Goal: Information Seeking & Learning: Learn about a topic

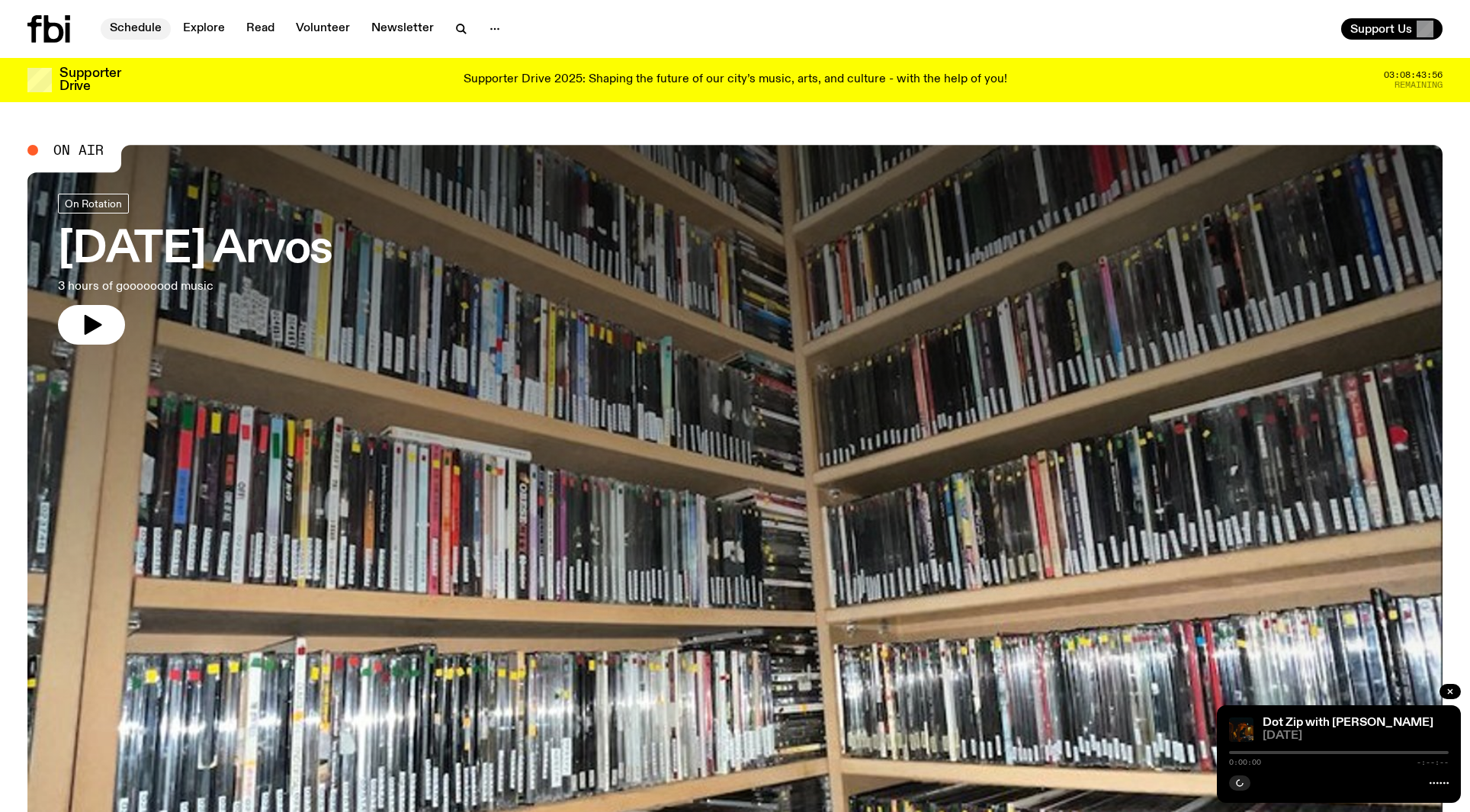
click at [161, 29] on link "Schedule" at bounding box center [135, 29] width 70 height 21
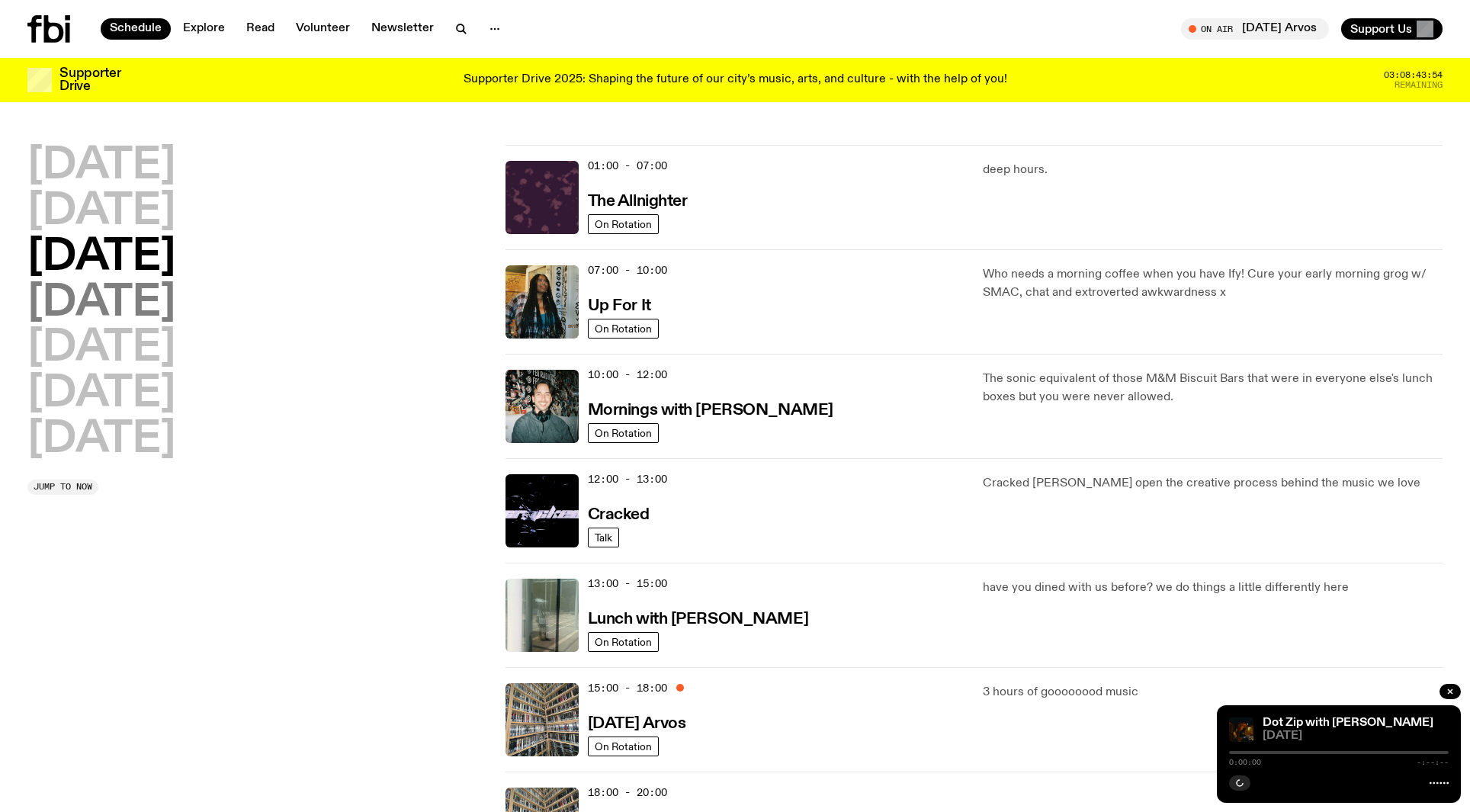
click at [155, 283] on h2 "[DATE]" at bounding box center [101, 304] width 148 height 42
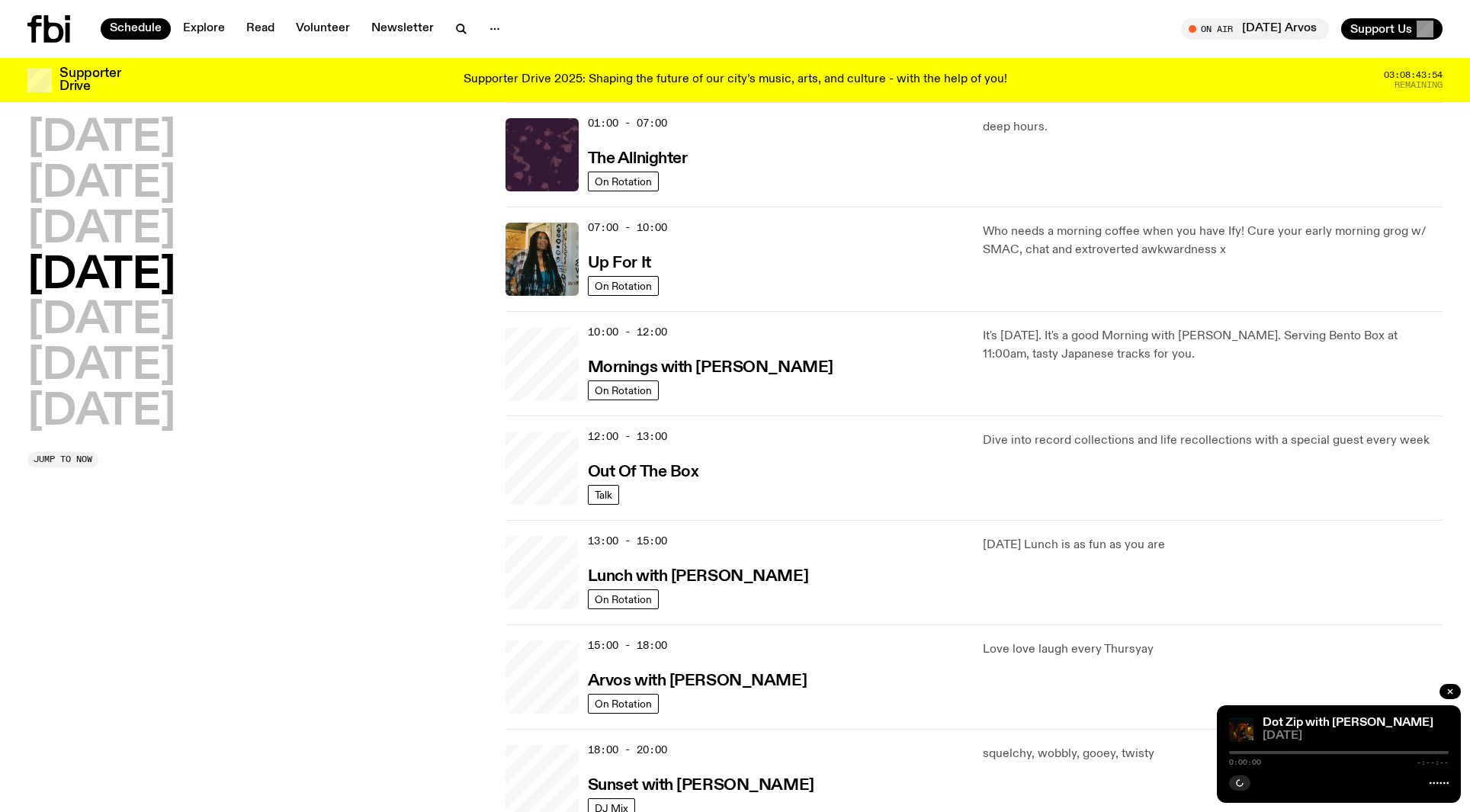
click at [155, 283] on h2 "[DATE]" at bounding box center [101, 276] width 148 height 42
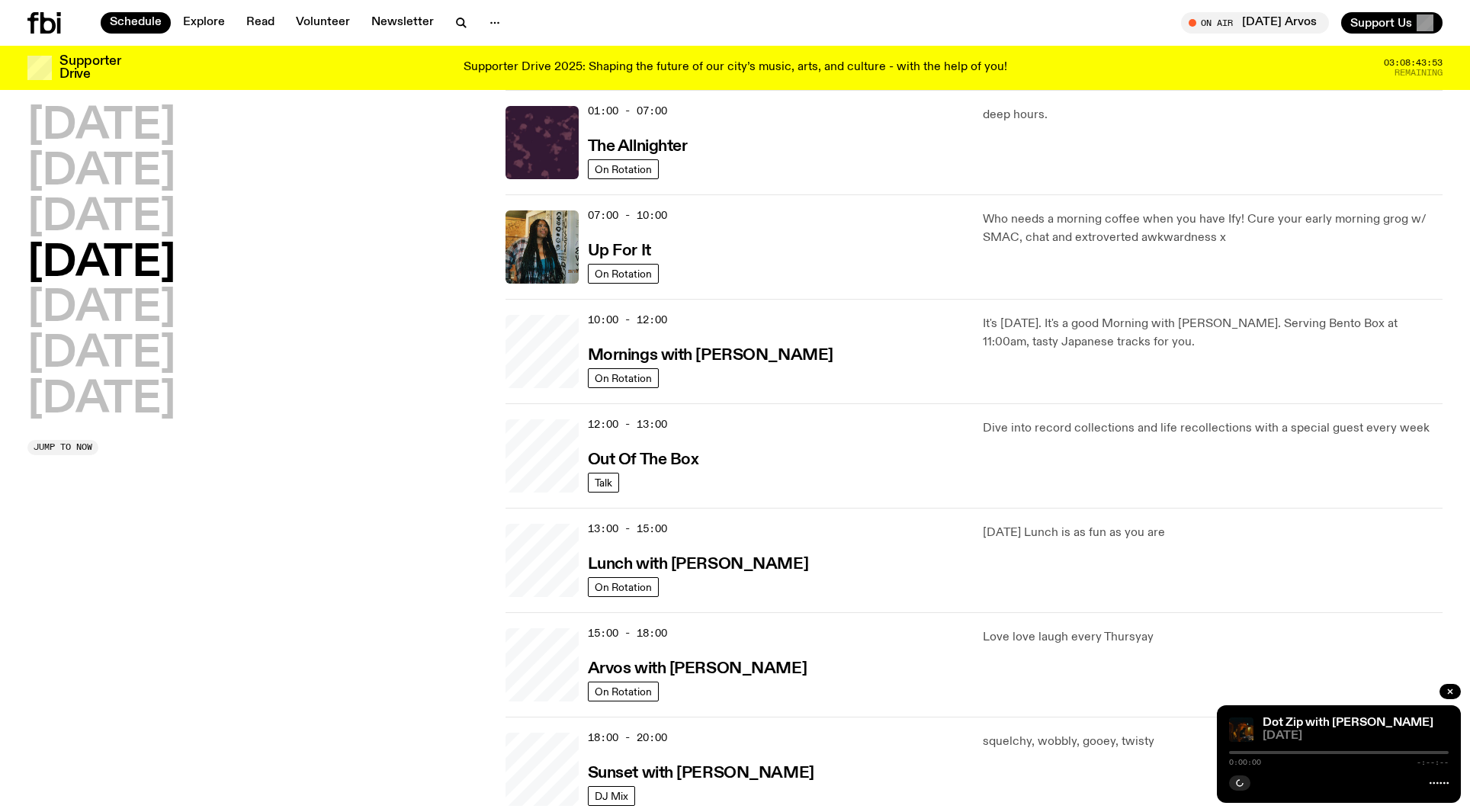
click at [159, 253] on h2 "[DATE]" at bounding box center [101, 264] width 148 height 42
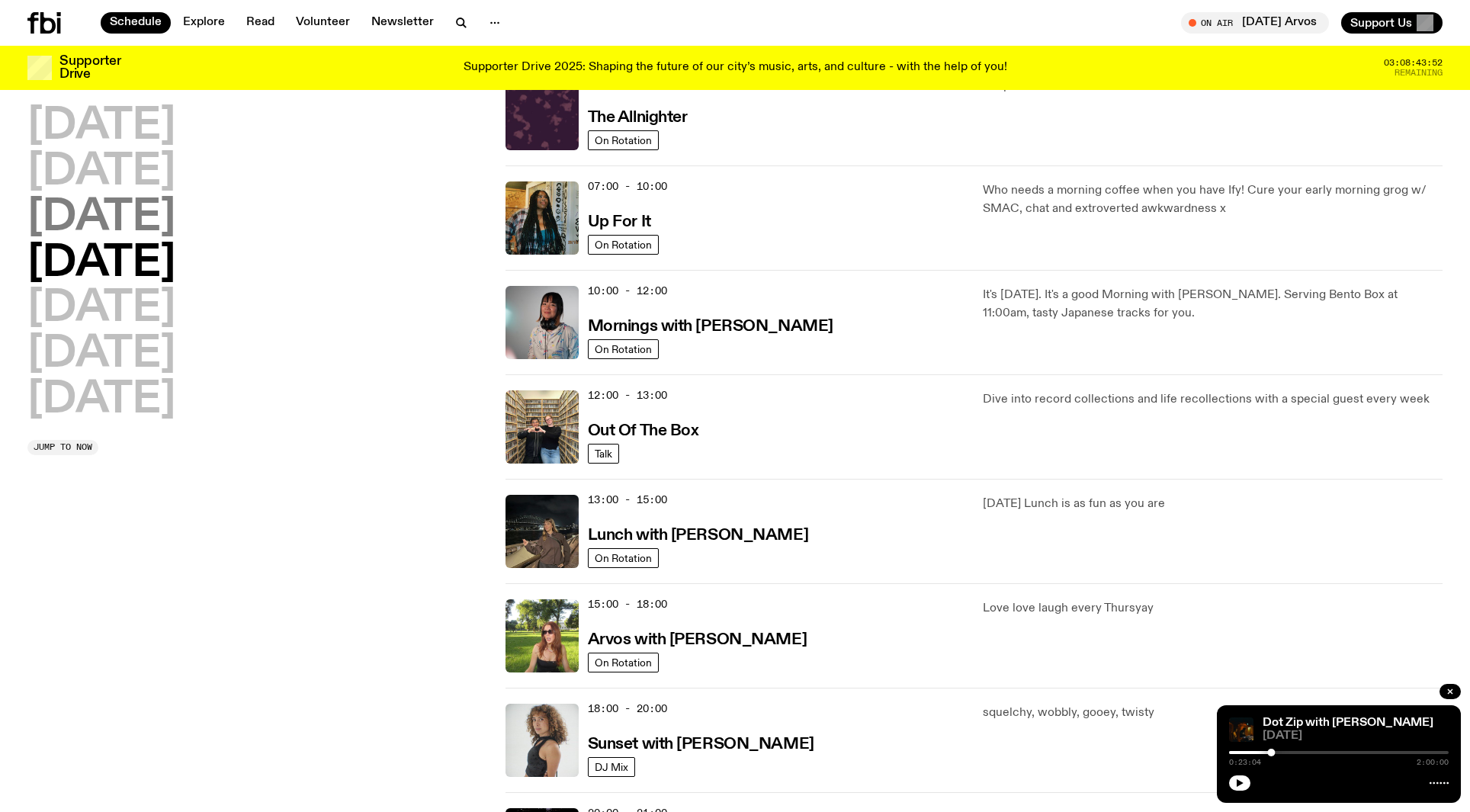
click at [175, 233] on h2 "[DATE]" at bounding box center [101, 218] width 148 height 42
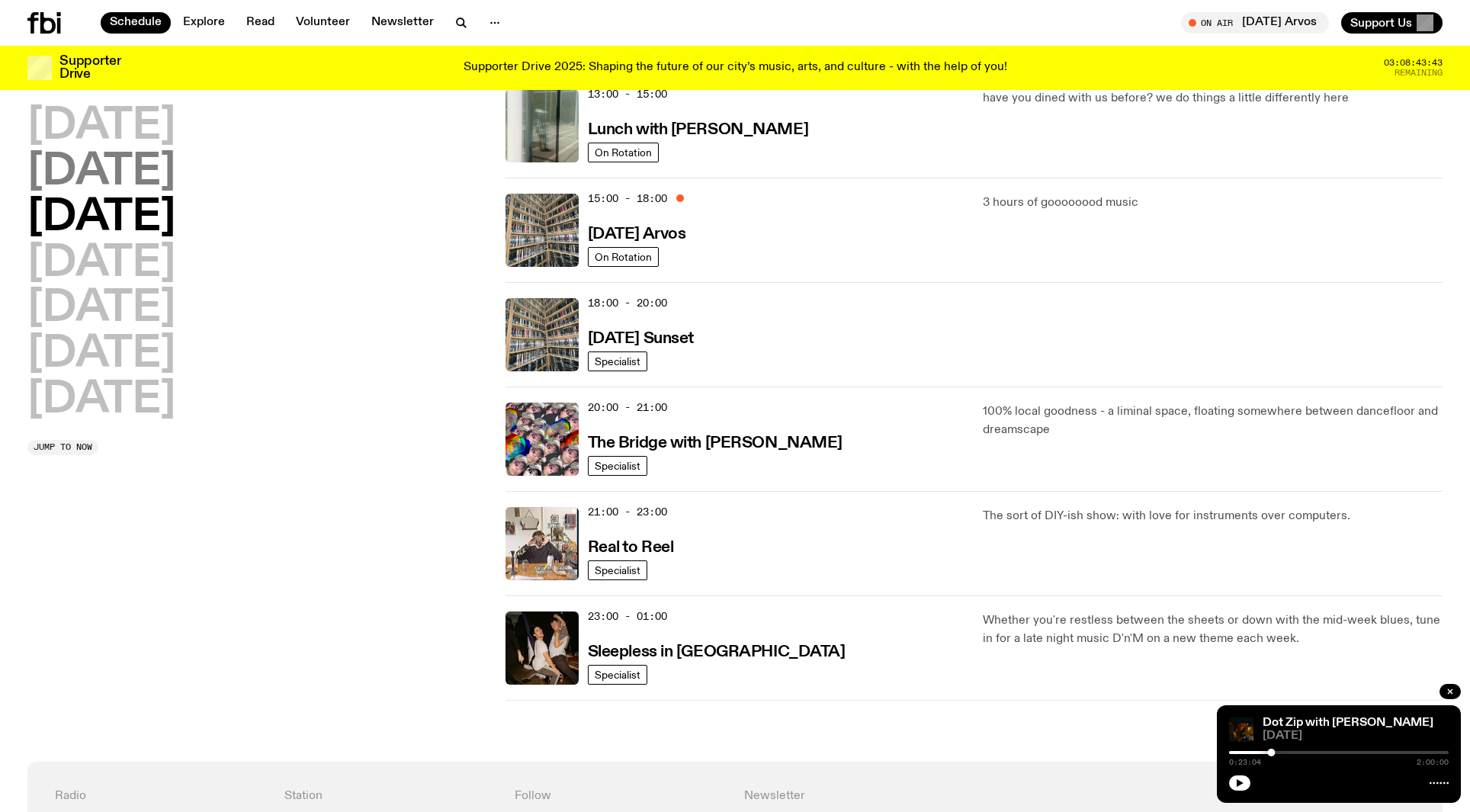
click at [132, 160] on h2 "[DATE]" at bounding box center [101, 172] width 148 height 42
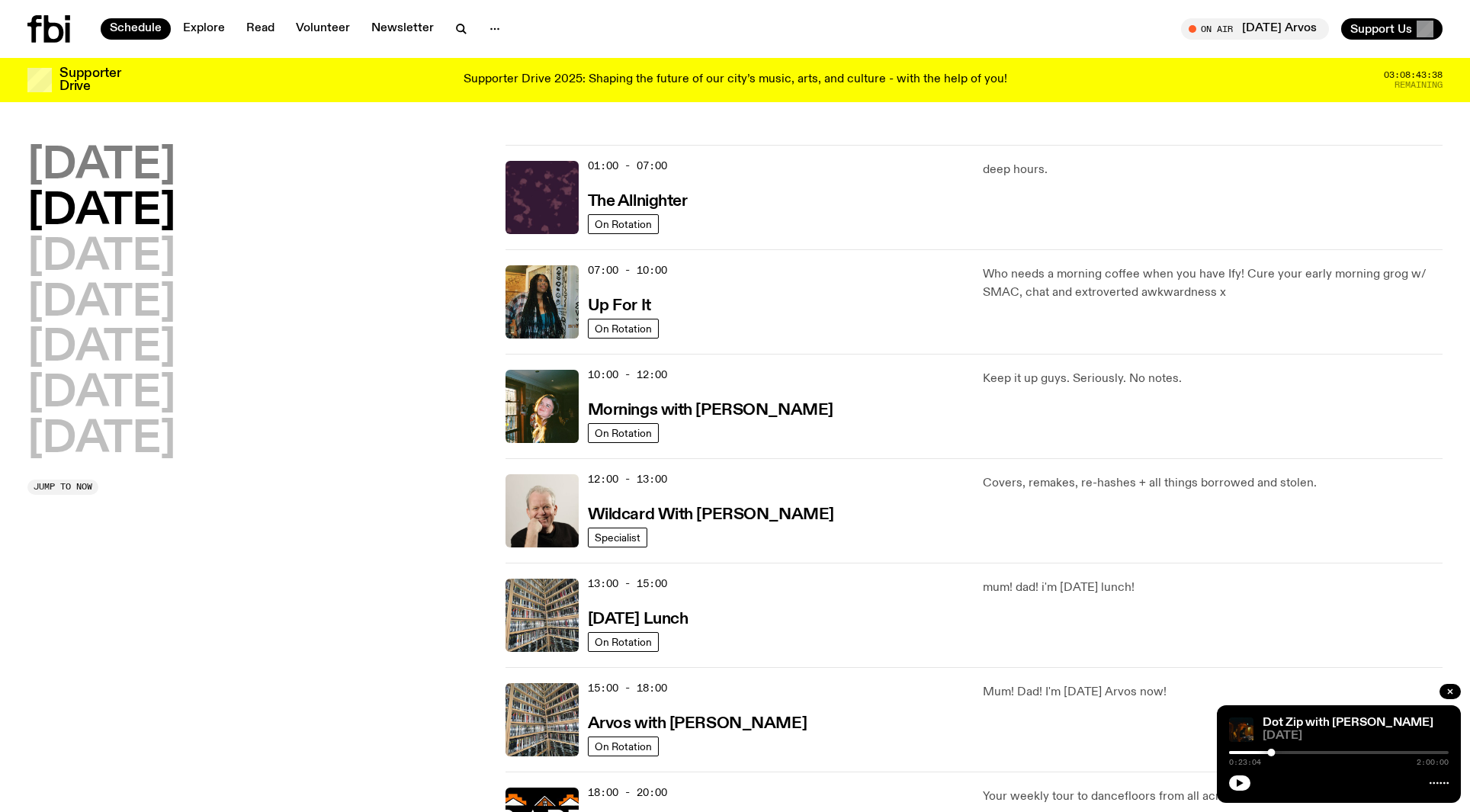
click at [173, 161] on h2 "[DATE]" at bounding box center [101, 166] width 148 height 42
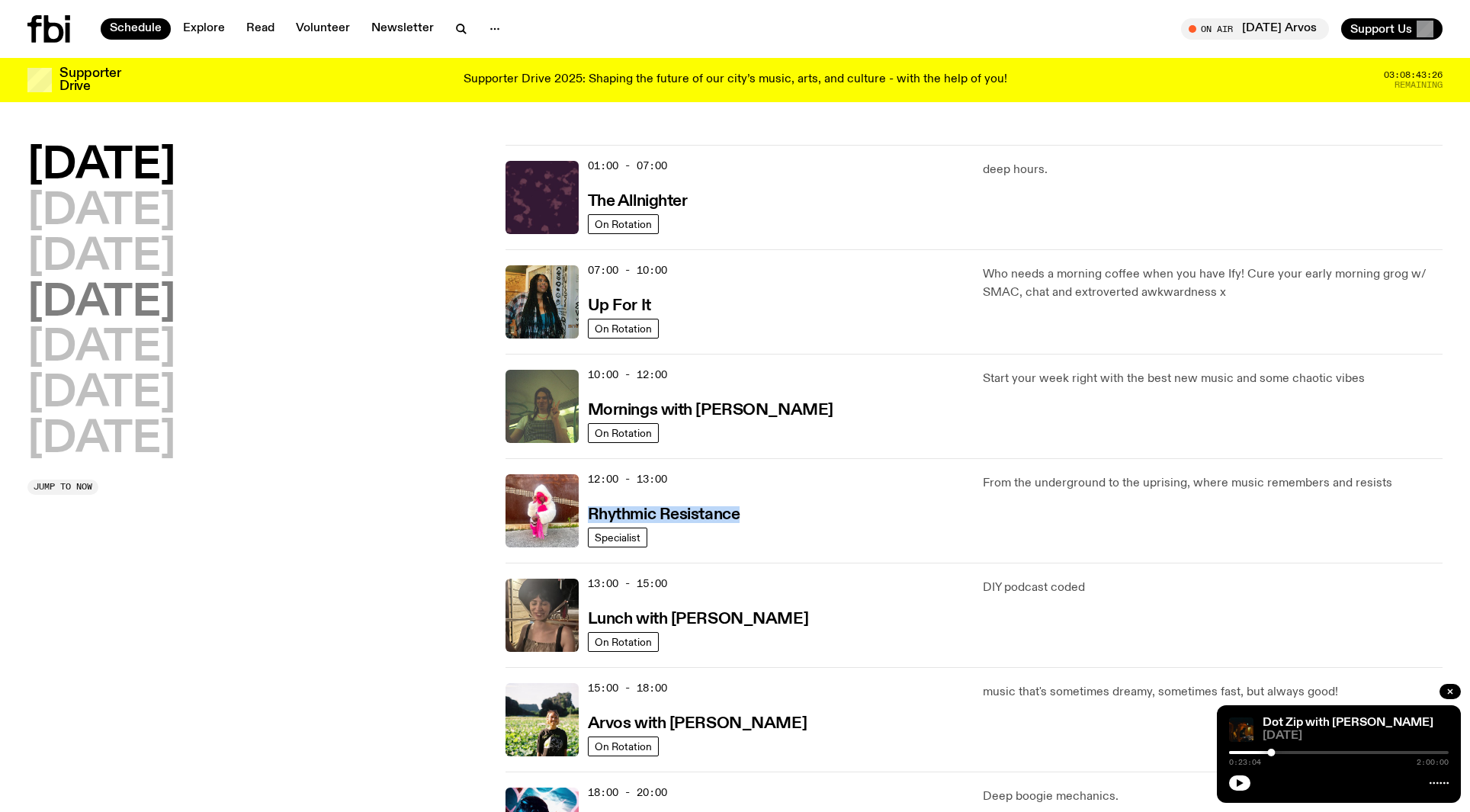
click at [170, 322] on h2 "[DATE]" at bounding box center [101, 304] width 148 height 42
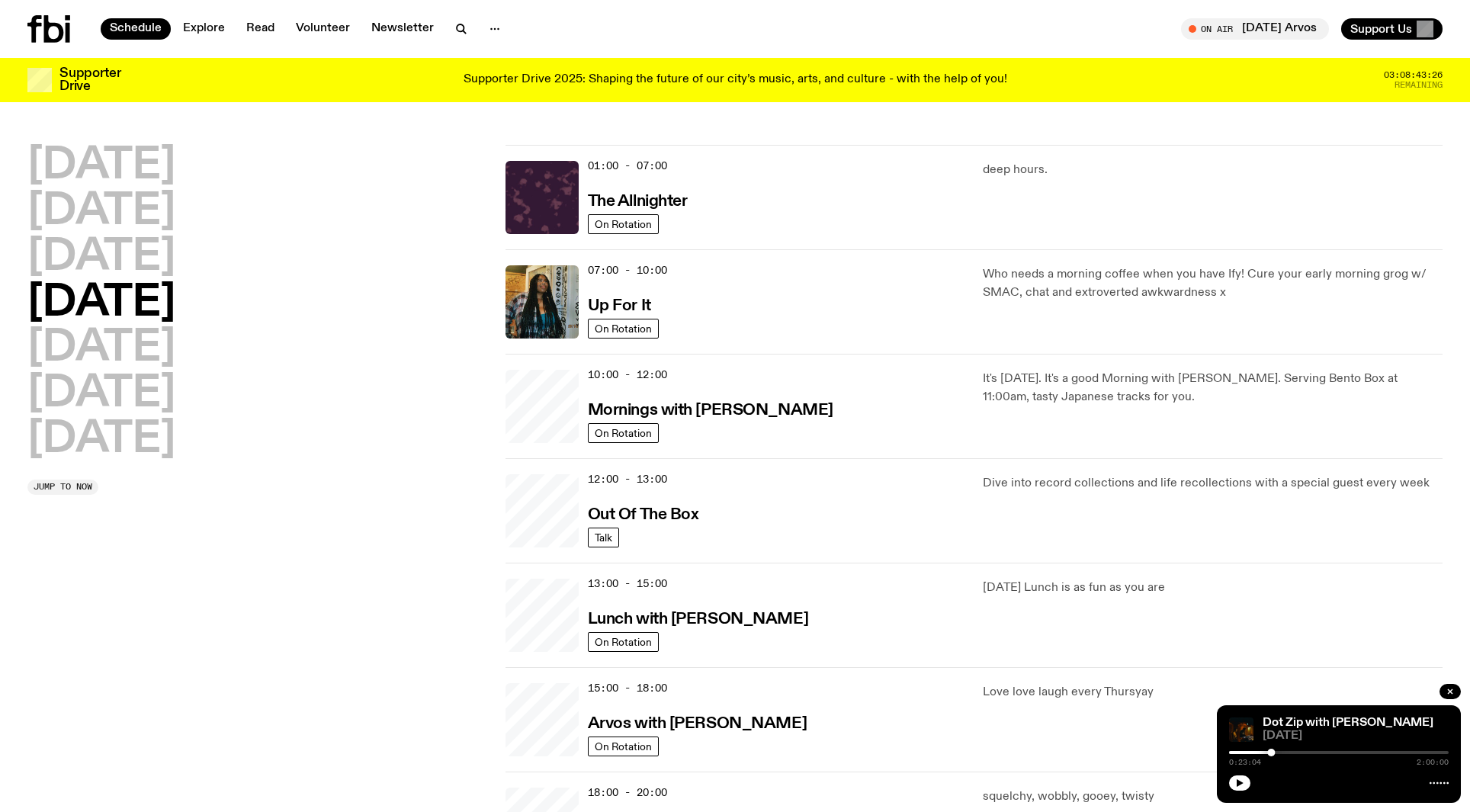
scroll to position [42, 0]
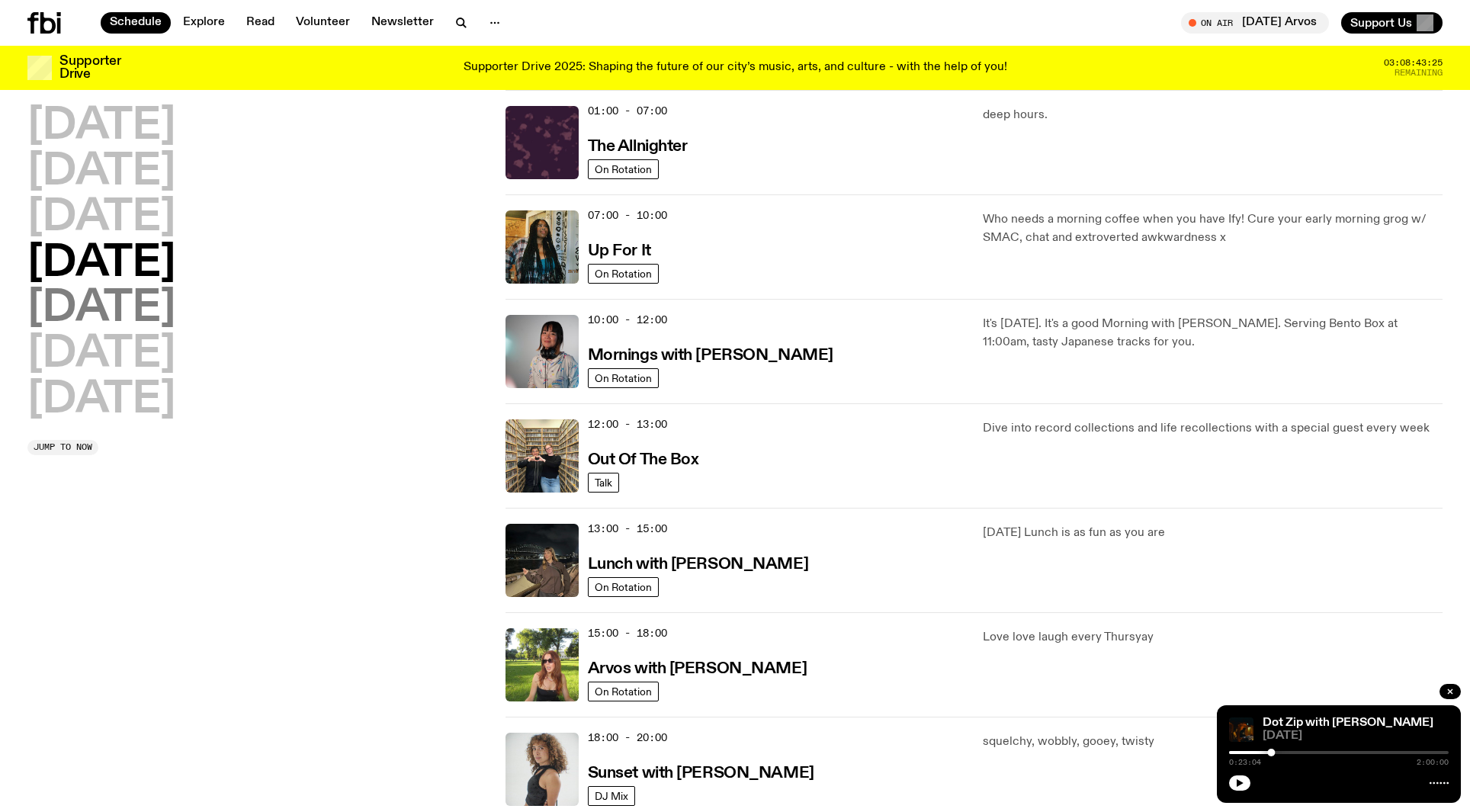
click at [131, 318] on h2 "[DATE]" at bounding box center [101, 308] width 148 height 42
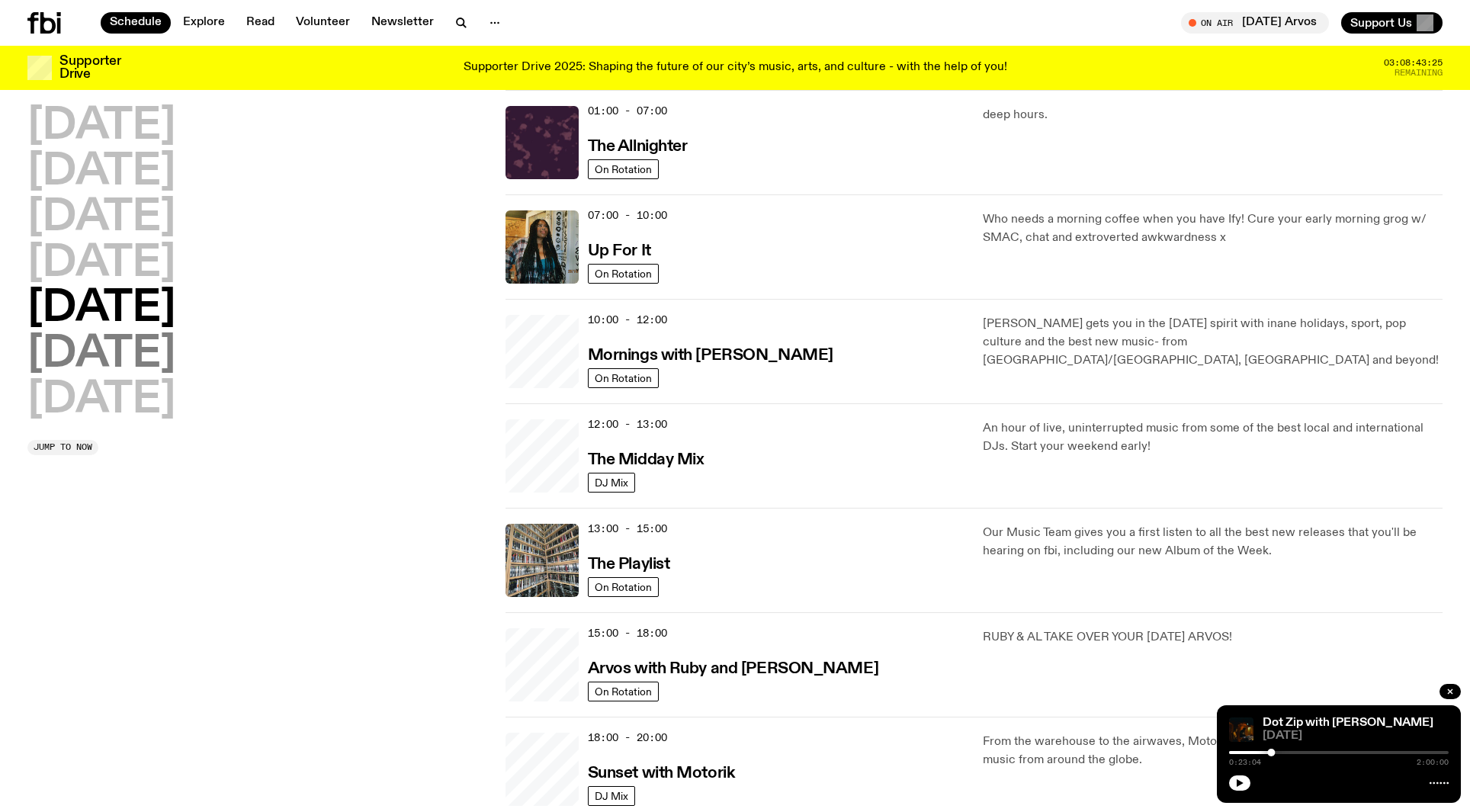
click at [156, 357] on h2 "[DATE]" at bounding box center [101, 354] width 148 height 42
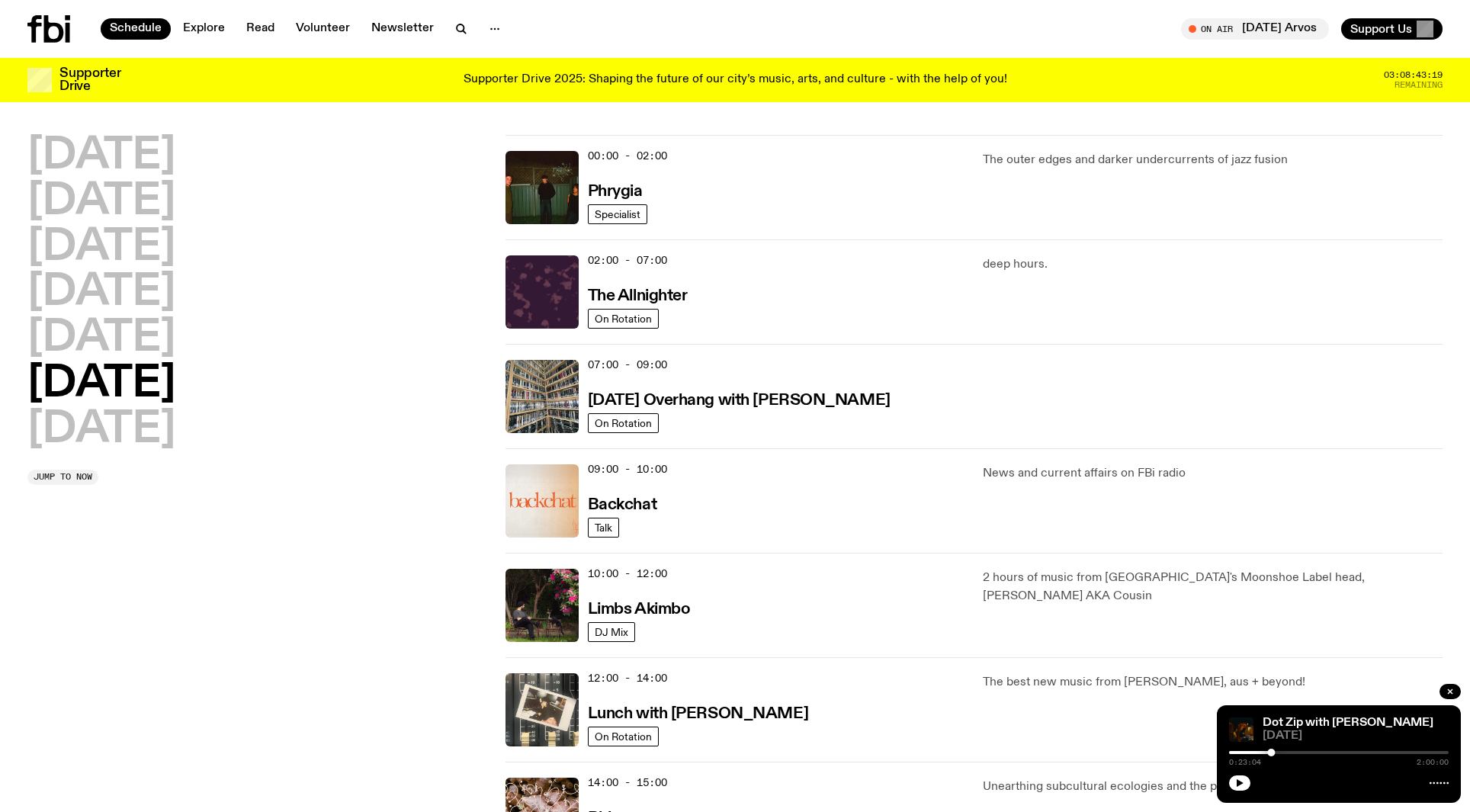
scroll to position [0, 0]
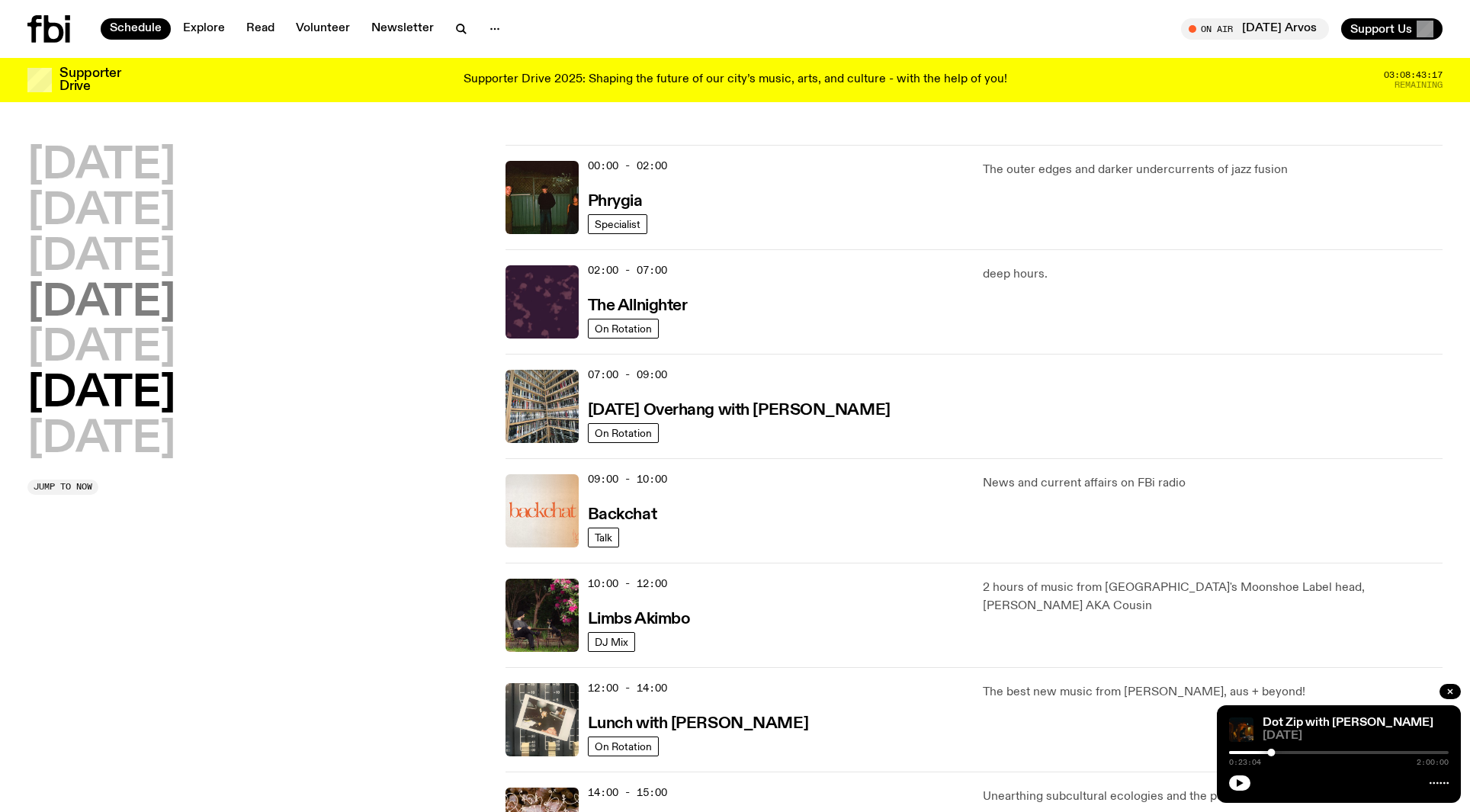
drag, startPoint x: 173, startPoint y: 304, endPoint x: 157, endPoint y: 322, distance: 24.1
click at [157, 322] on h2 "[DATE]" at bounding box center [101, 304] width 148 height 42
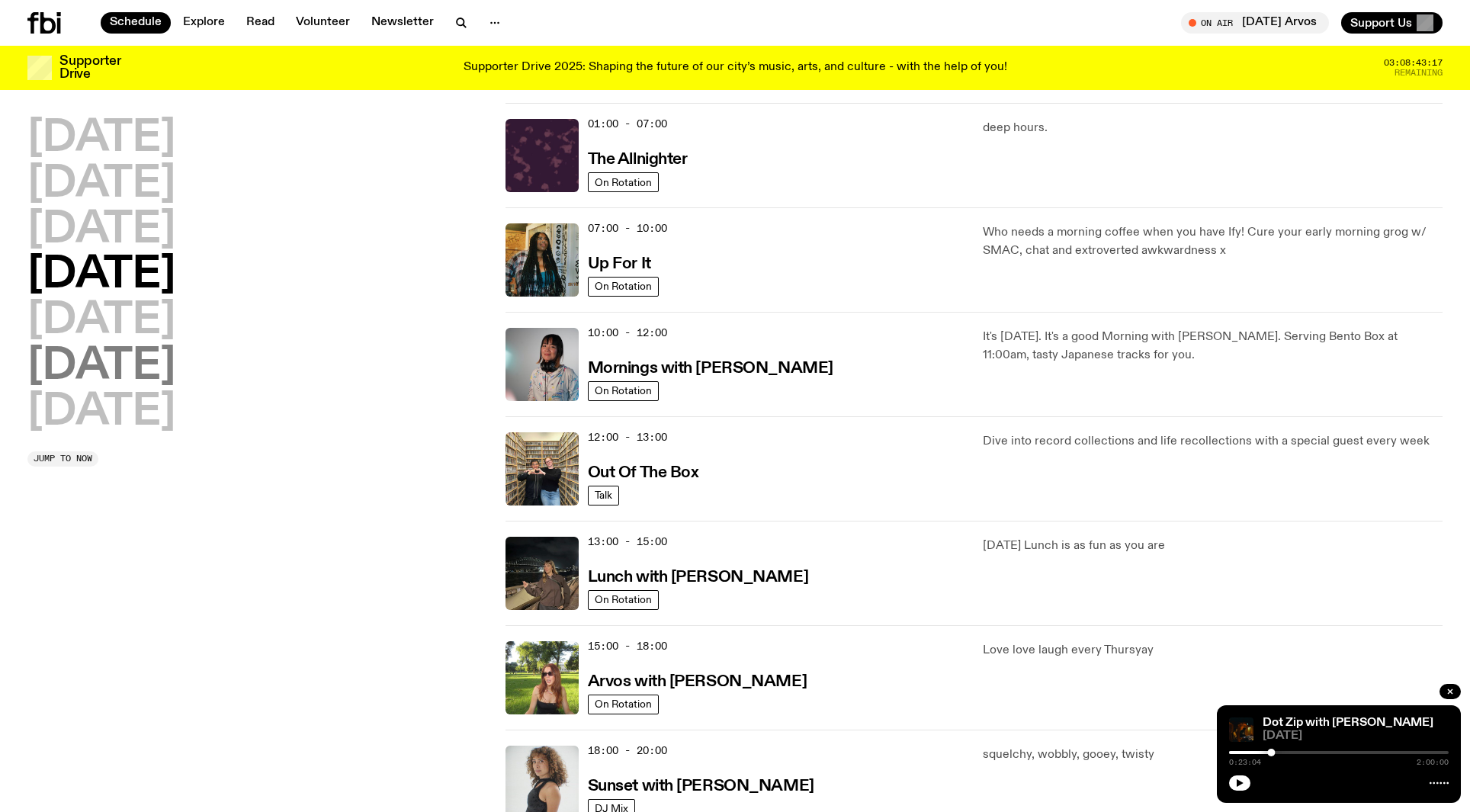
scroll to position [42, 0]
click at [144, 345] on h2 "[DATE]" at bounding box center [101, 366] width 148 height 42
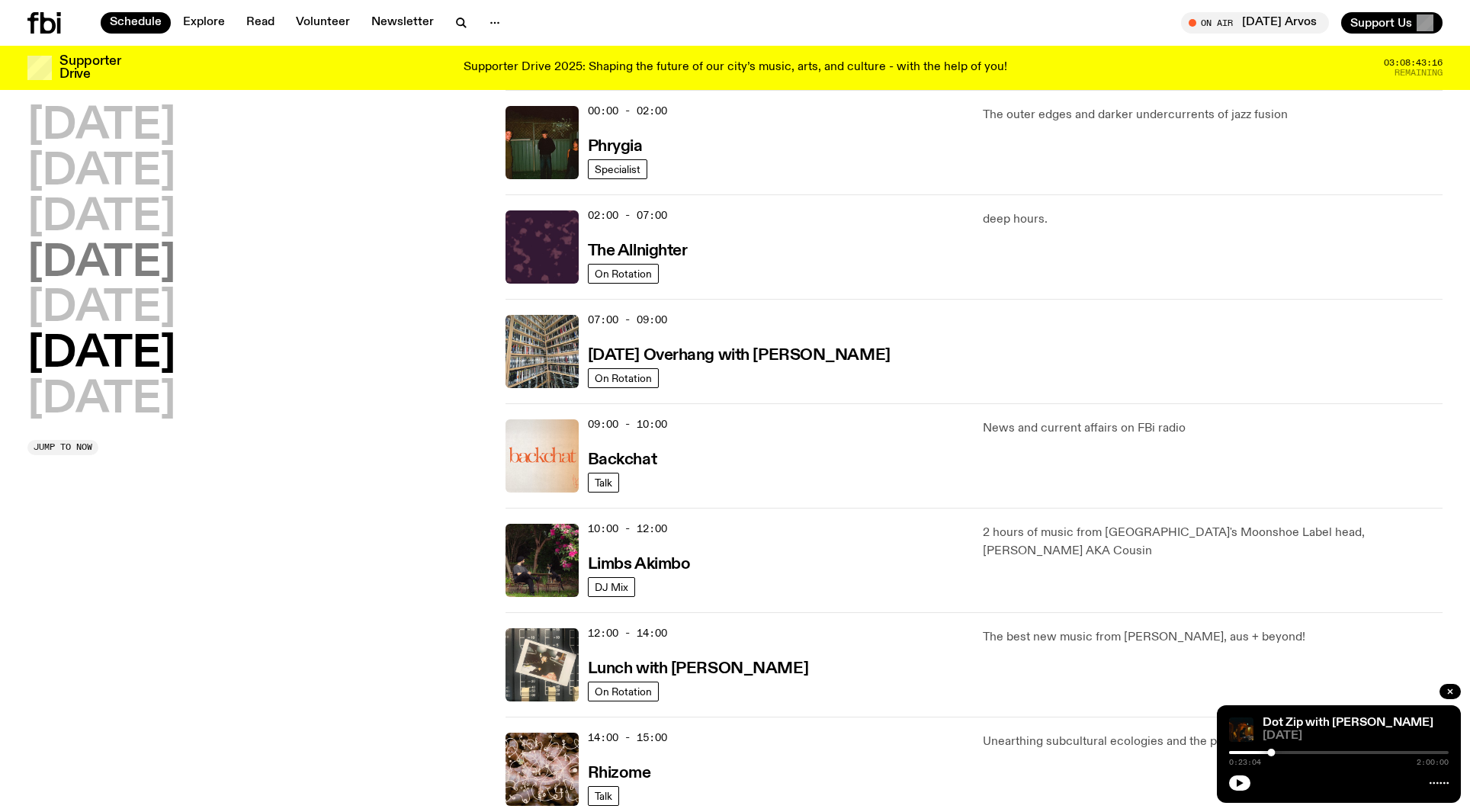
click at [149, 273] on h2 "[DATE]" at bounding box center [101, 264] width 148 height 42
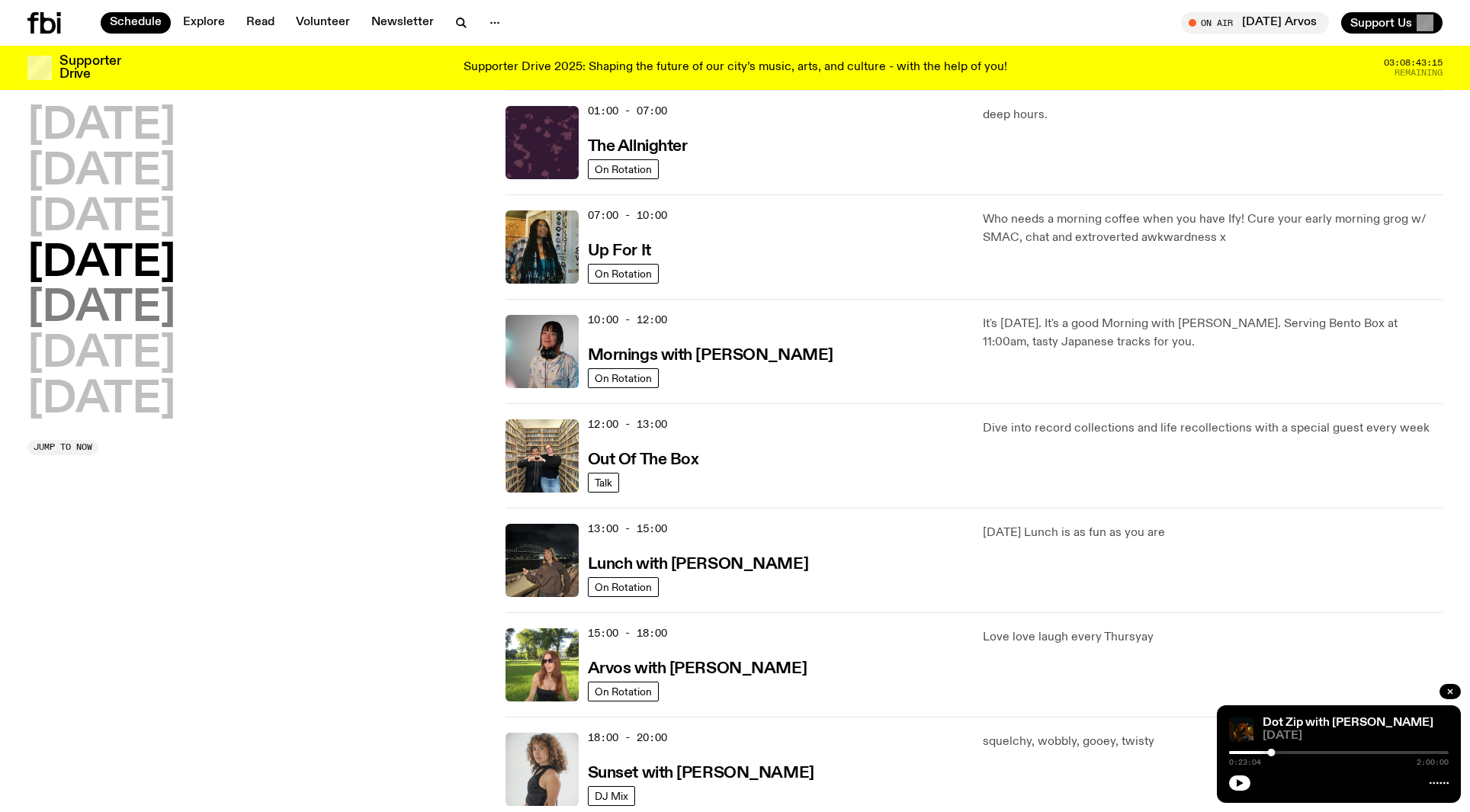
click at [153, 302] on h2 "[DATE]" at bounding box center [101, 308] width 148 height 42
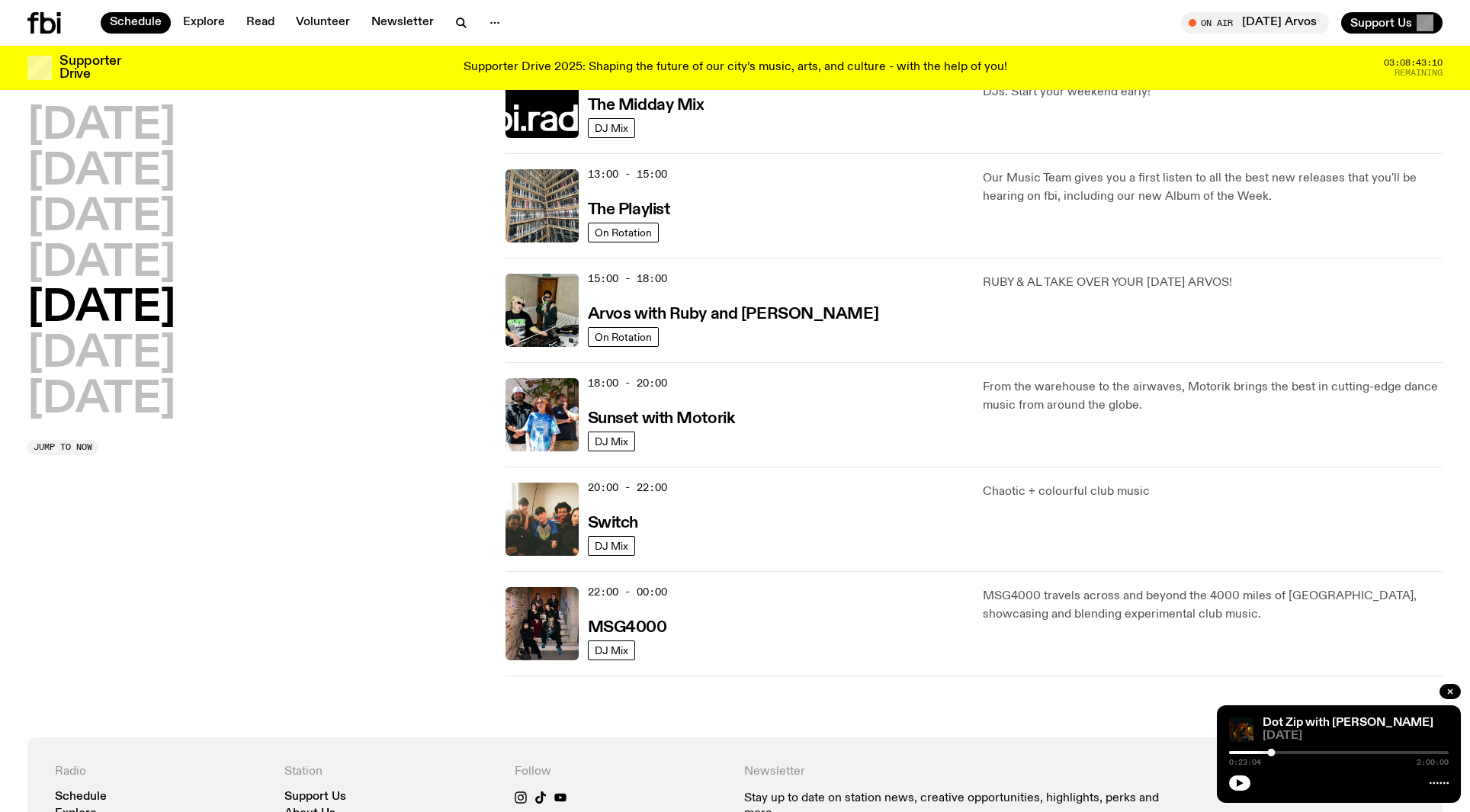
scroll to position [406, 0]
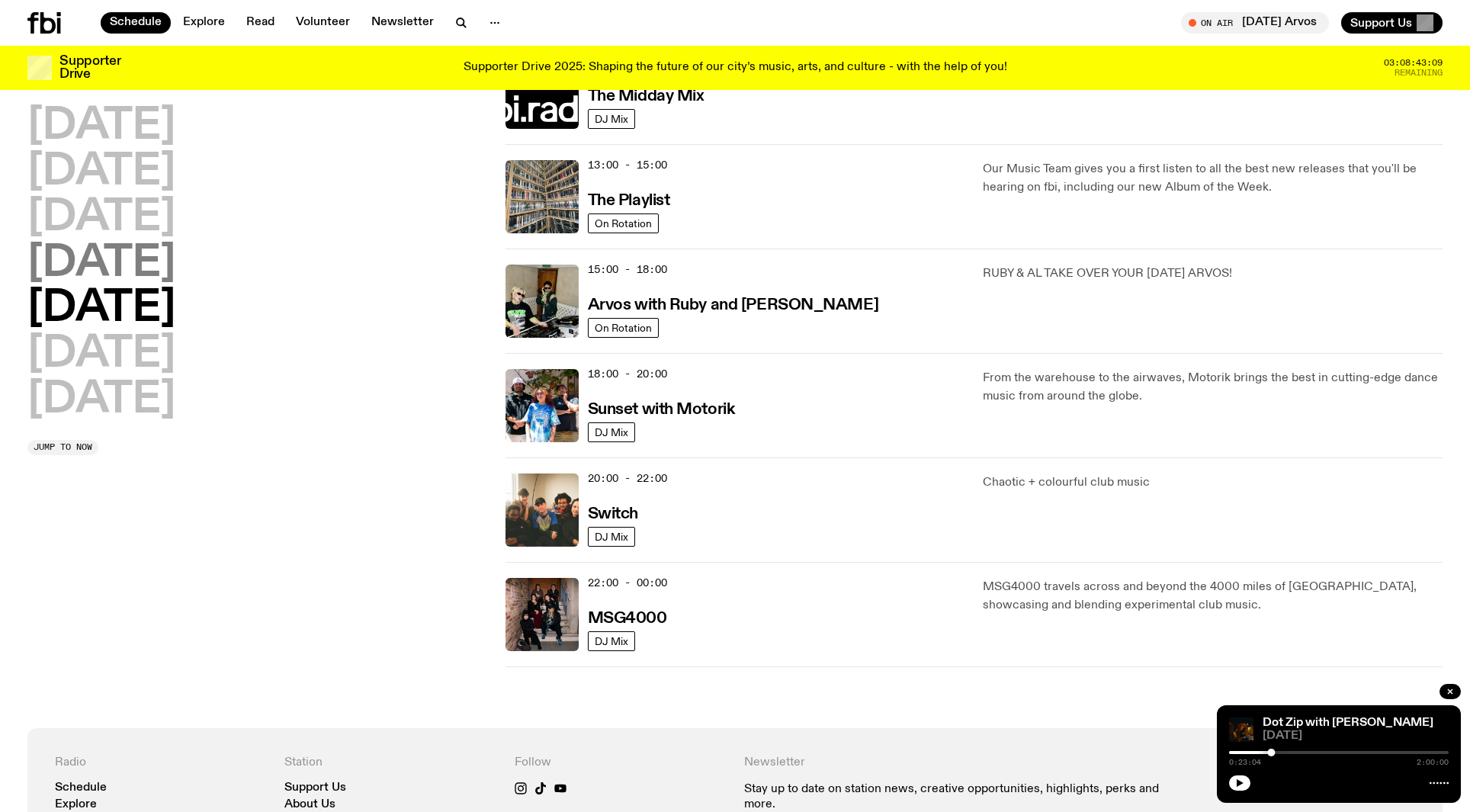
click at [171, 256] on h2 "[DATE]" at bounding box center [101, 264] width 148 height 42
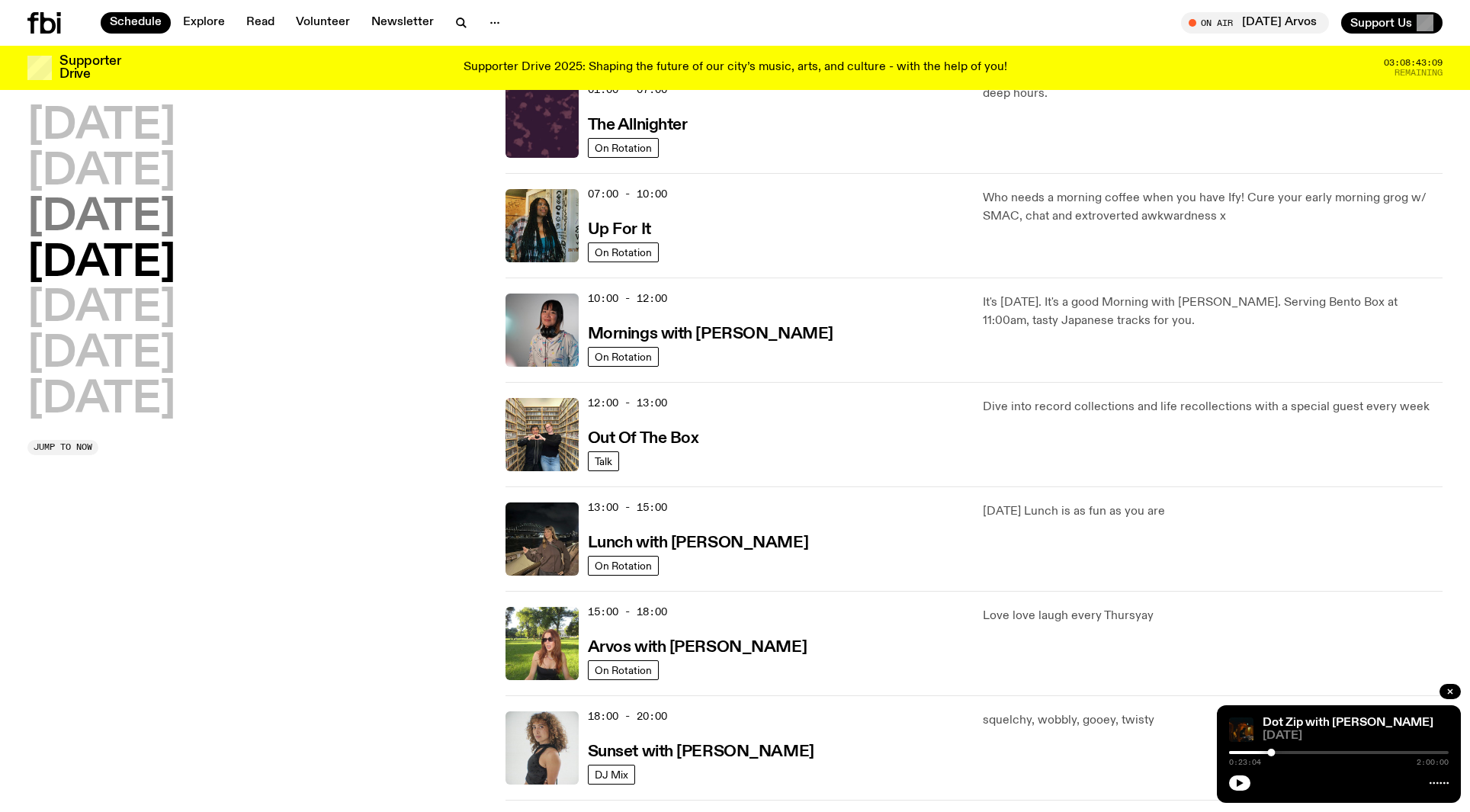
scroll to position [42, 0]
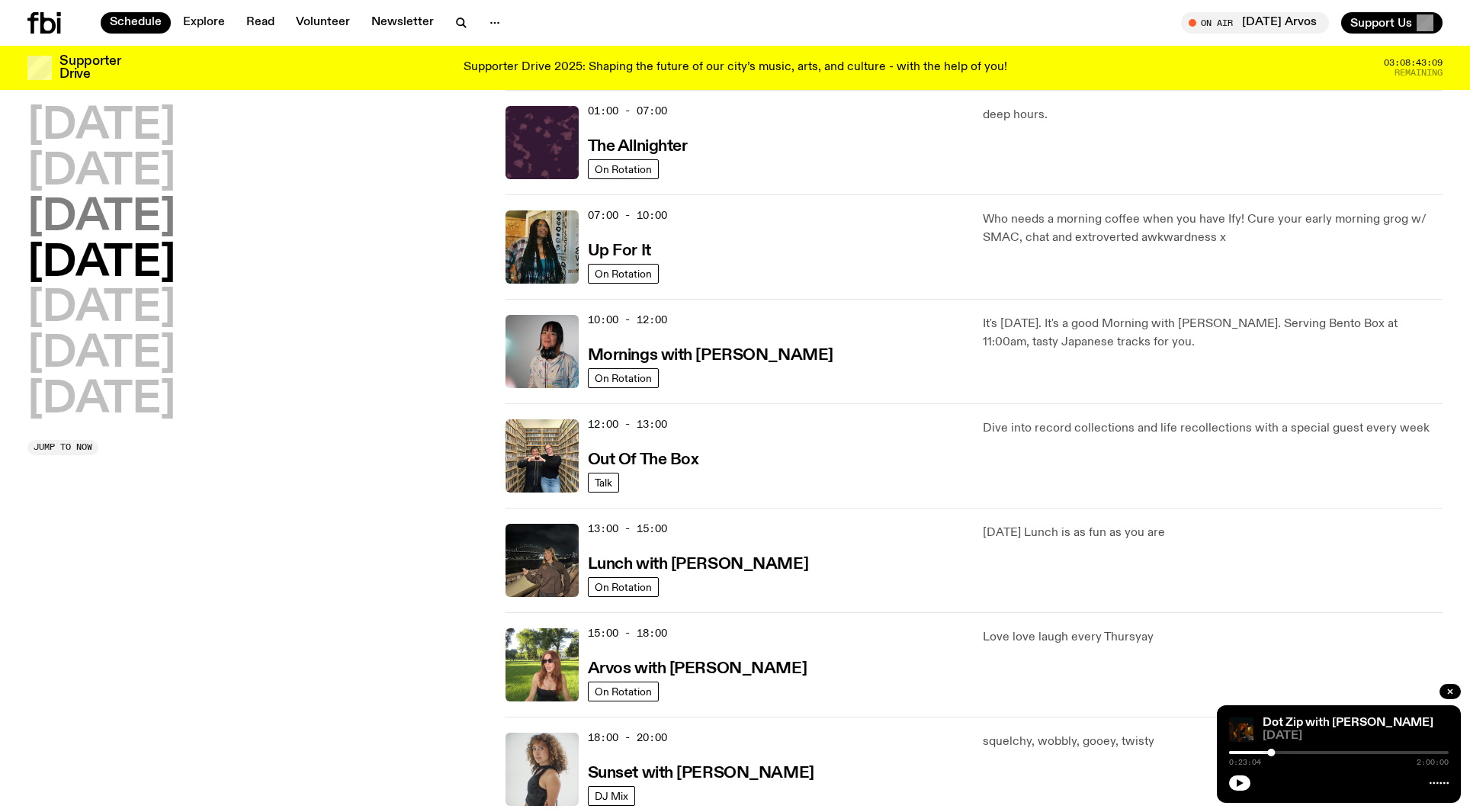
click at [175, 230] on h2 "[DATE]" at bounding box center [101, 218] width 148 height 42
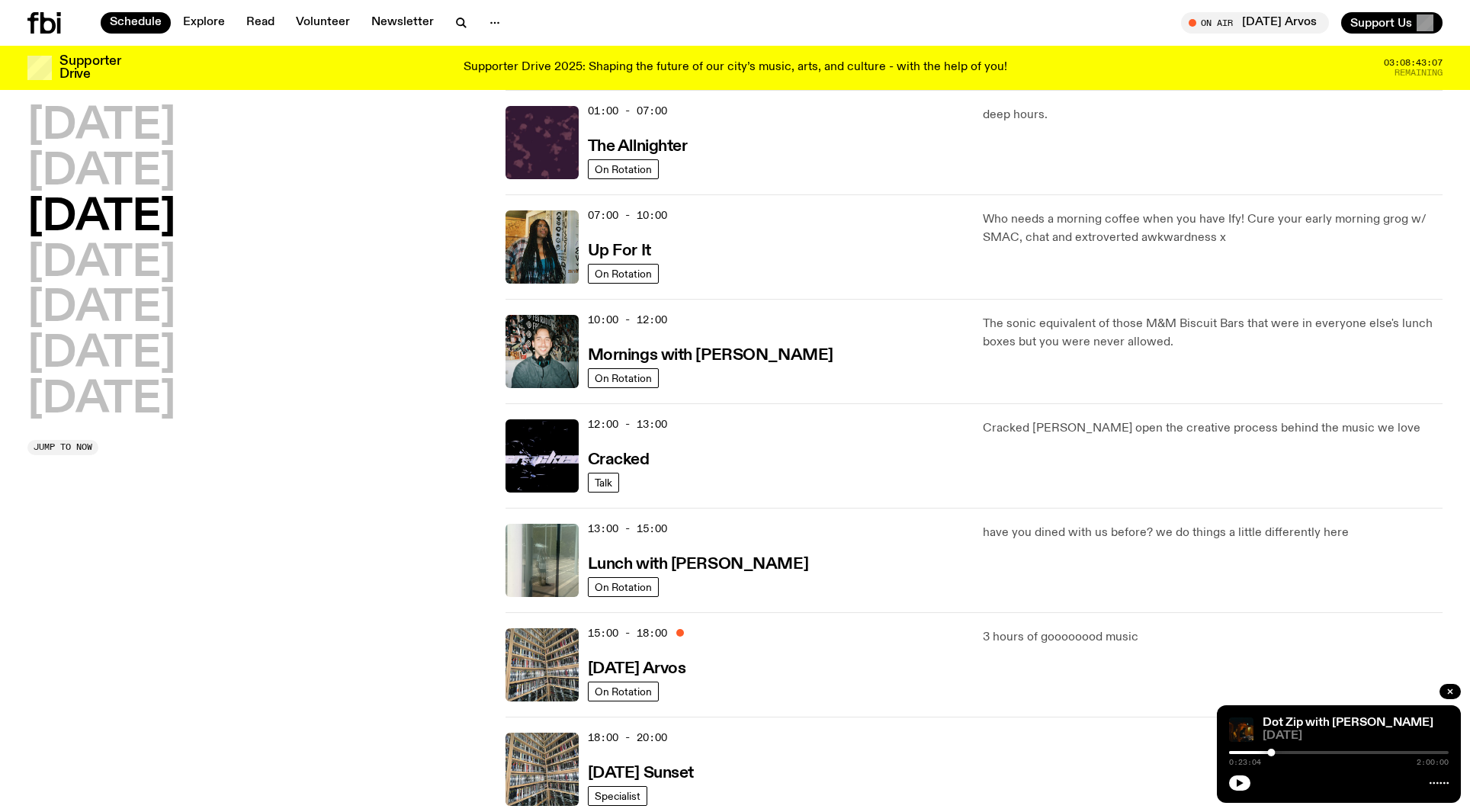
scroll to position [0, 0]
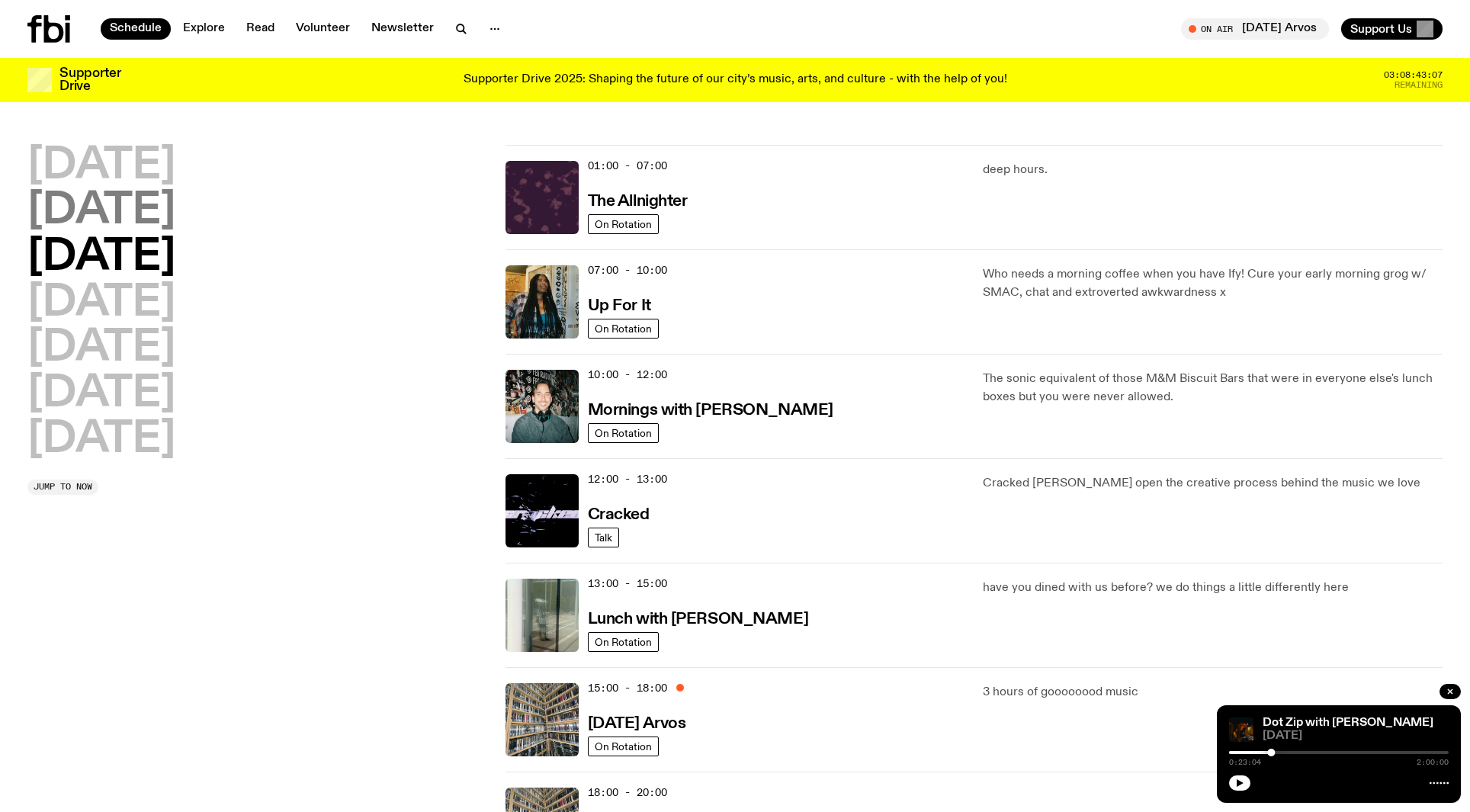
click at [175, 208] on h2 "[DATE]" at bounding box center [101, 211] width 148 height 42
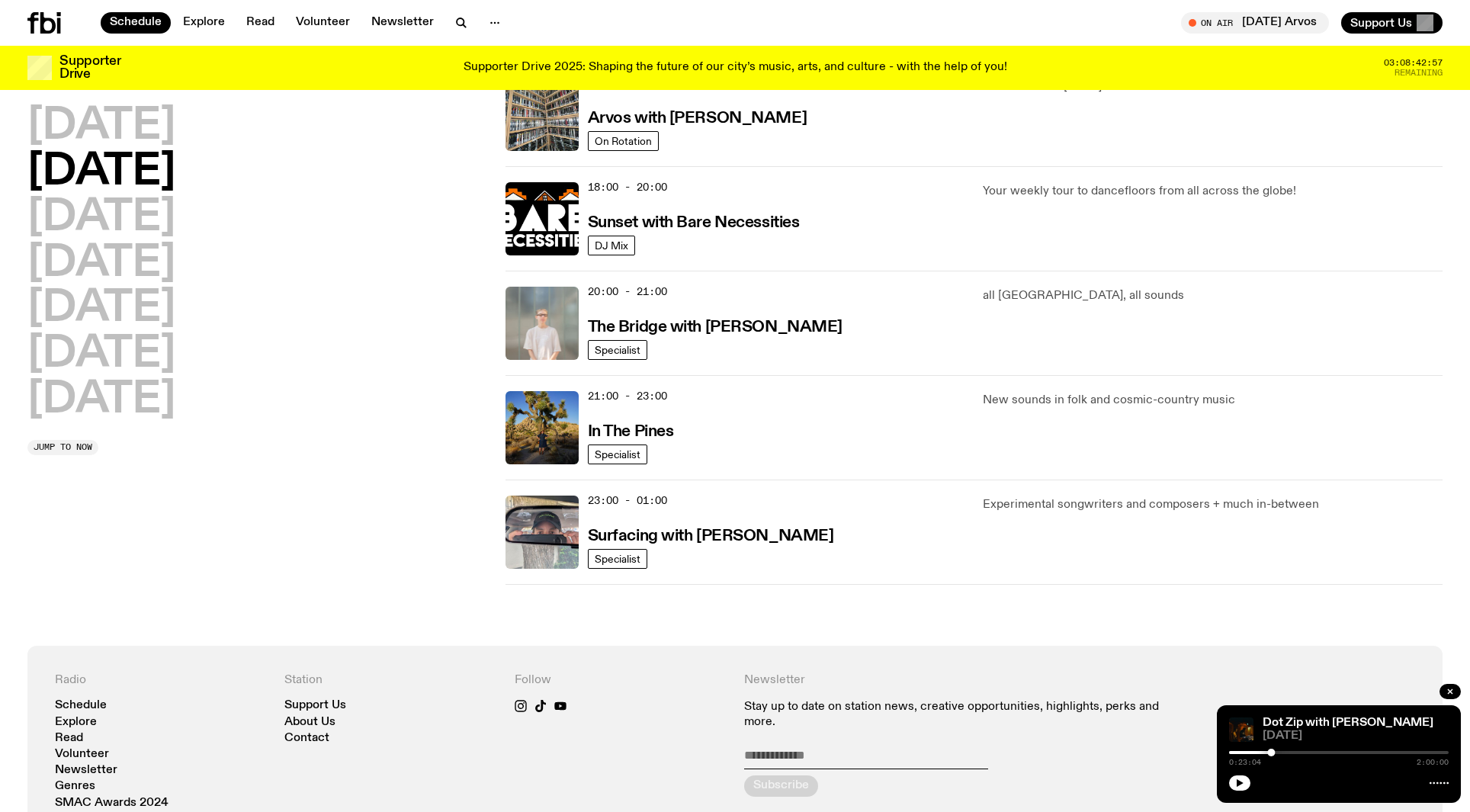
scroll to position [604, 0]
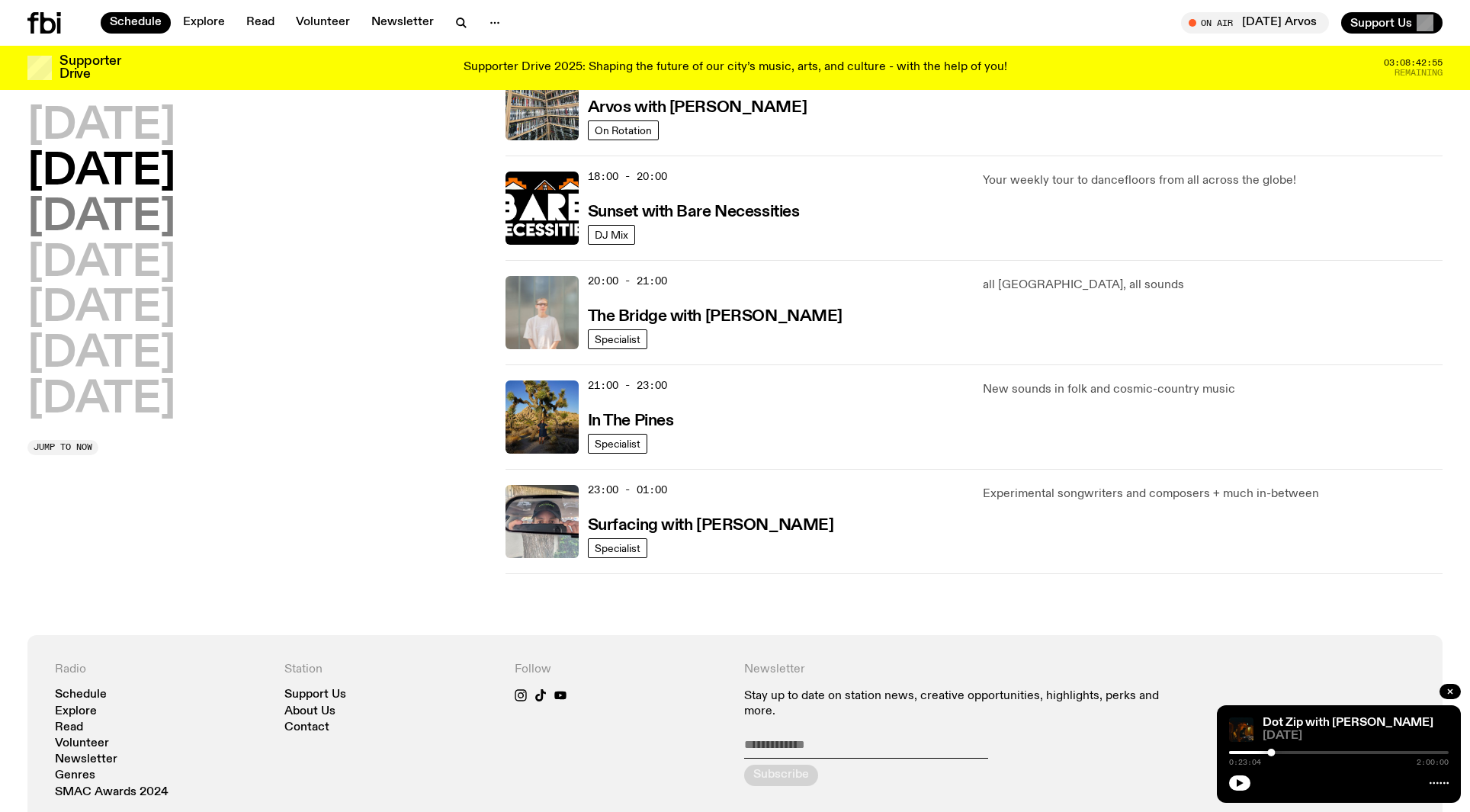
click at [132, 197] on h2 "[DATE]" at bounding box center [101, 218] width 148 height 42
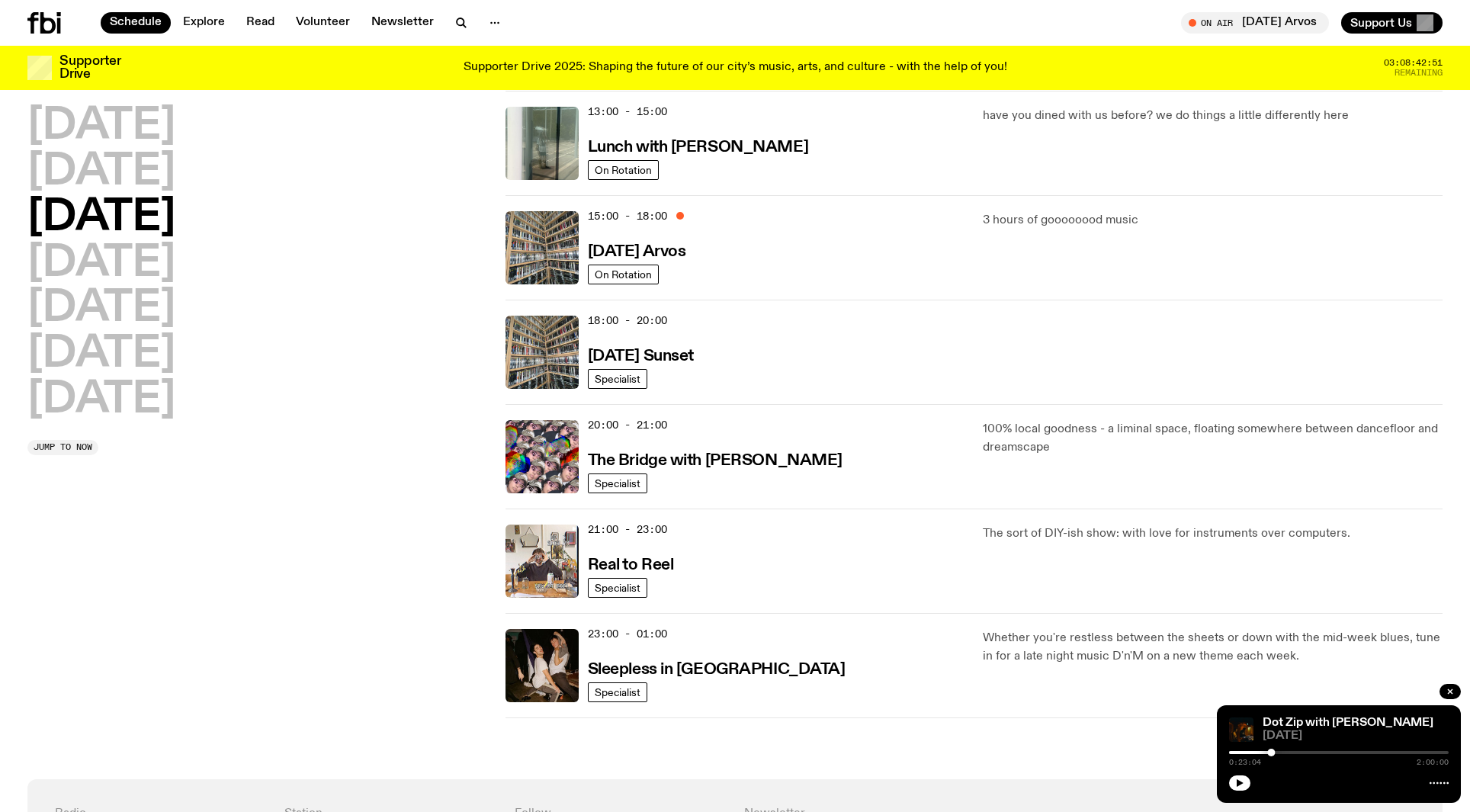
scroll to position [458, 0]
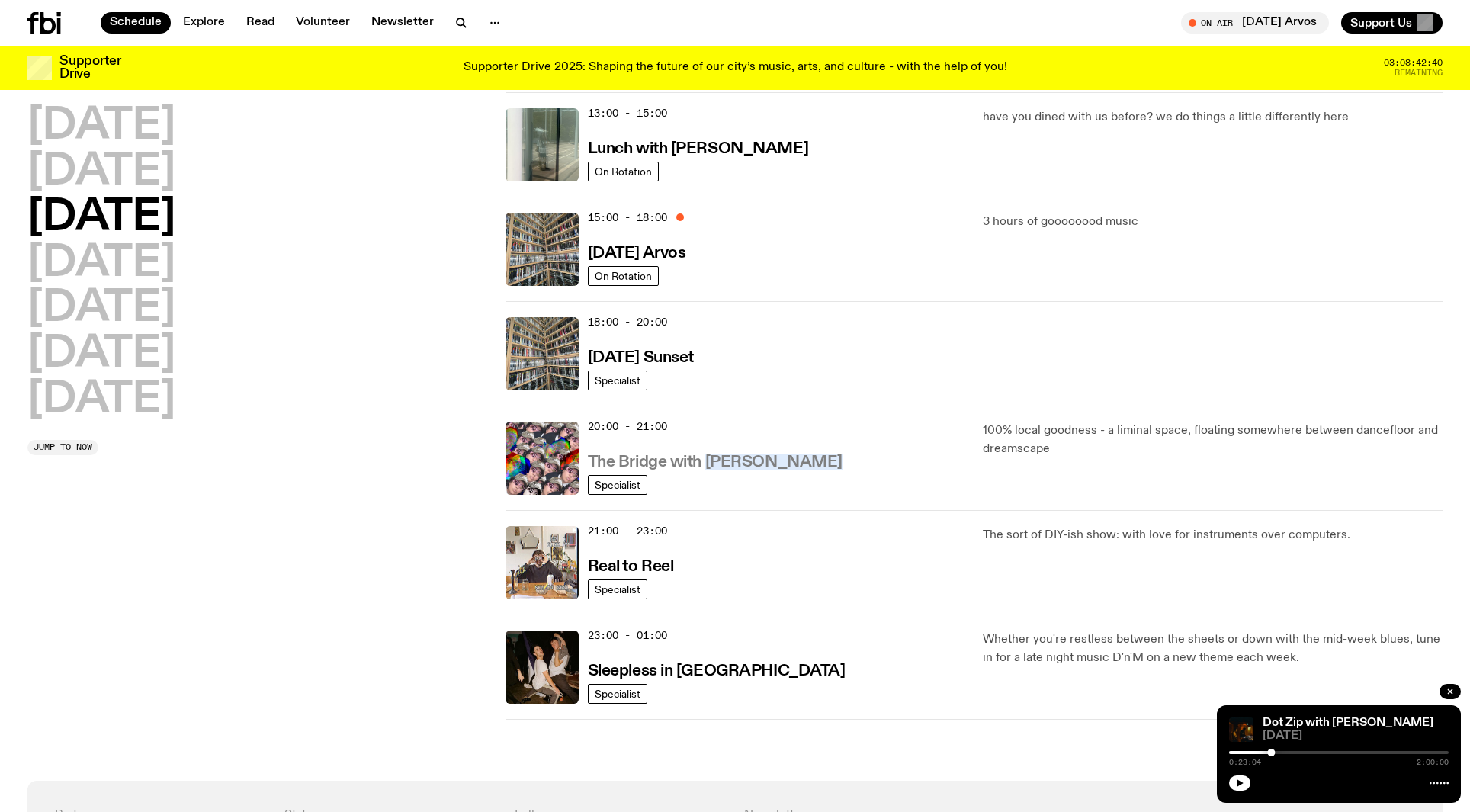
drag, startPoint x: 822, startPoint y: 460, endPoint x: 708, endPoint y: 459, distance: 114.0
click at [708, 459] on div "20:00 - 21:00 The Bridge with [PERSON_NAME]" at bounding box center [776, 458] width 377 height 73
click at [359, 295] on div "[DATE] [DATE] [DATE] [DATE] [DATE] [DATE] [DATE]" at bounding box center [257, 264] width 460 height 317
click at [175, 252] on h2 "[DATE]" at bounding box center [101, 264] width 148 height 42
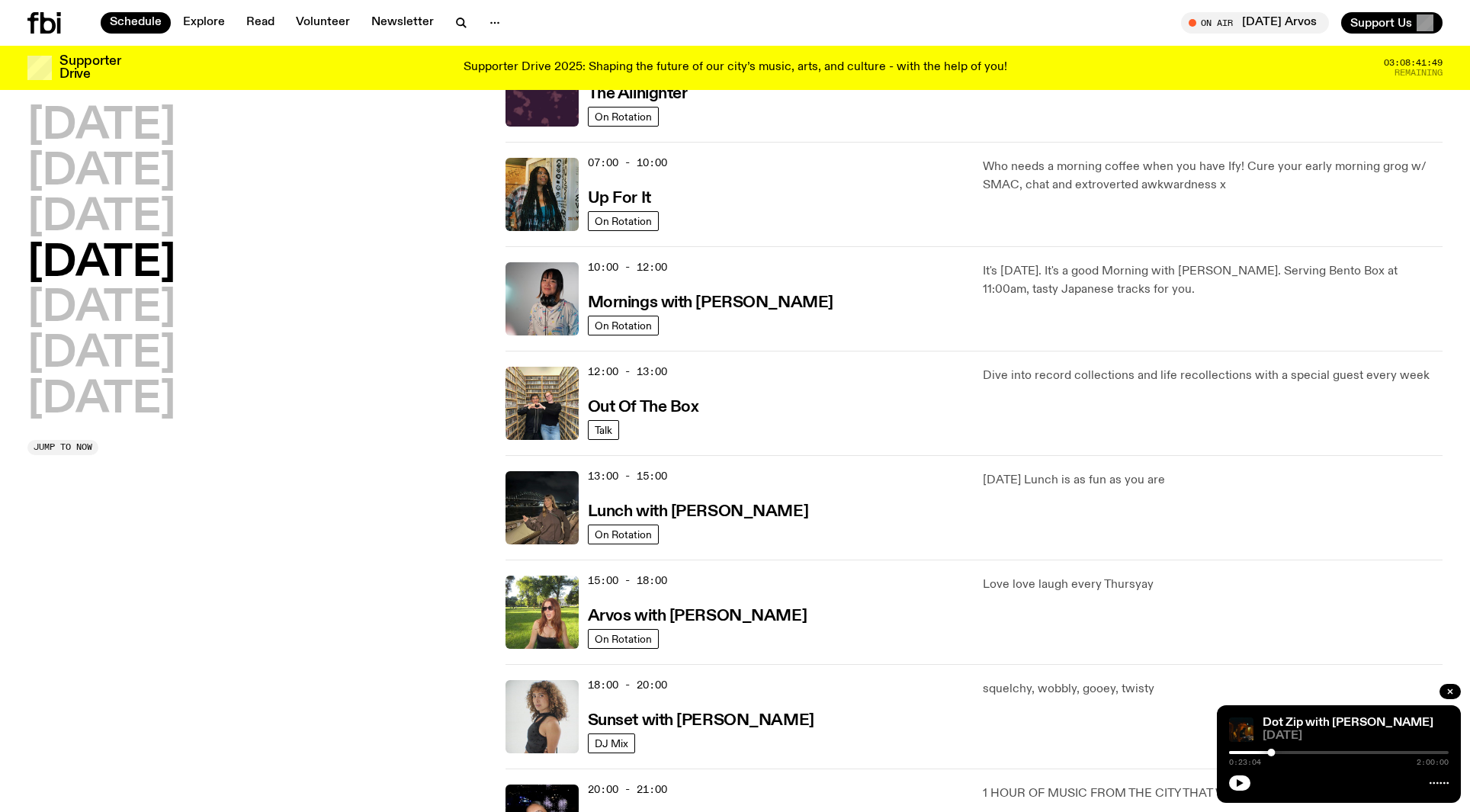
scroll to position [0, 0]
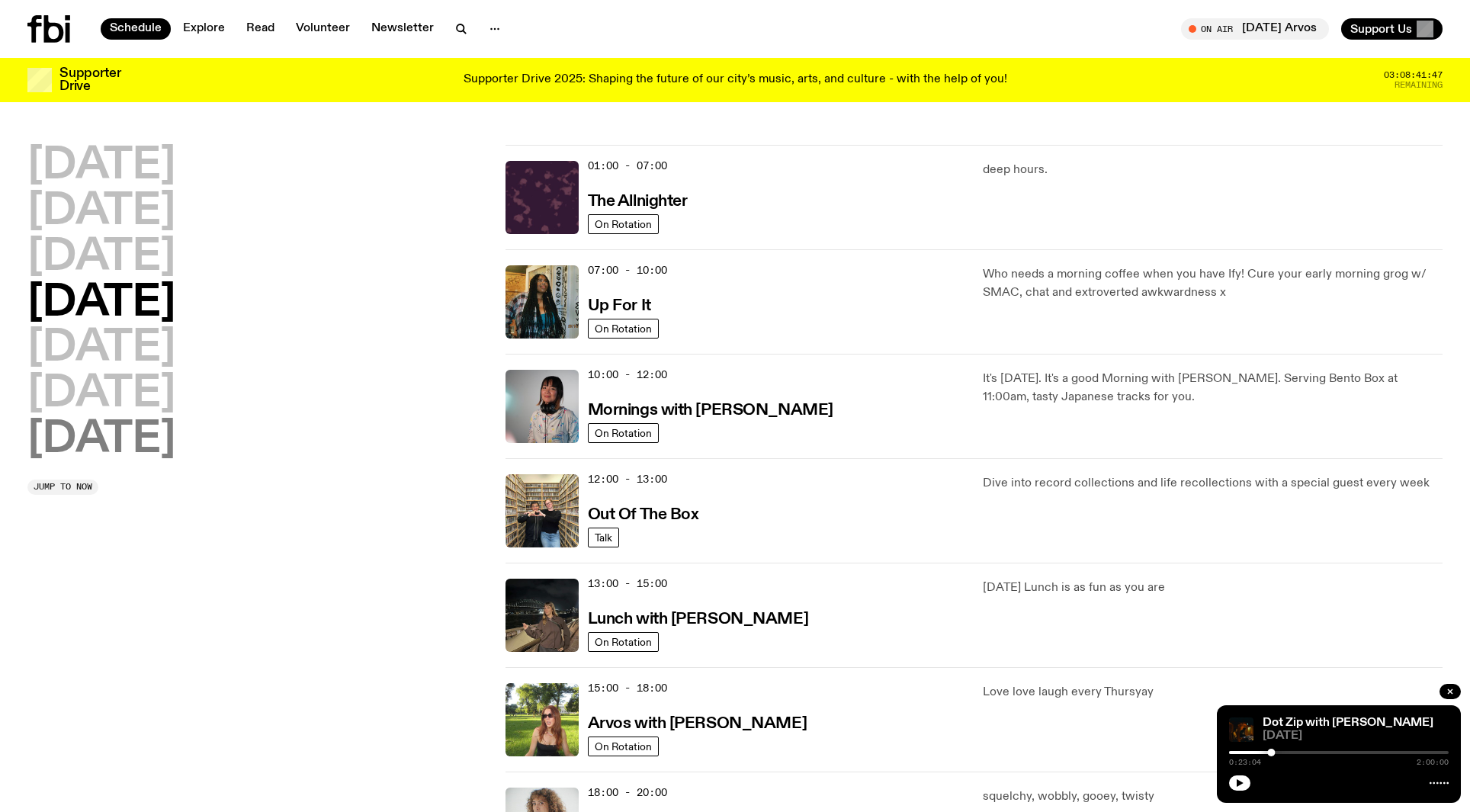
click at [173, 445] on h2 "[DATE]" at bounding box center [101, 440] width 148 height 42
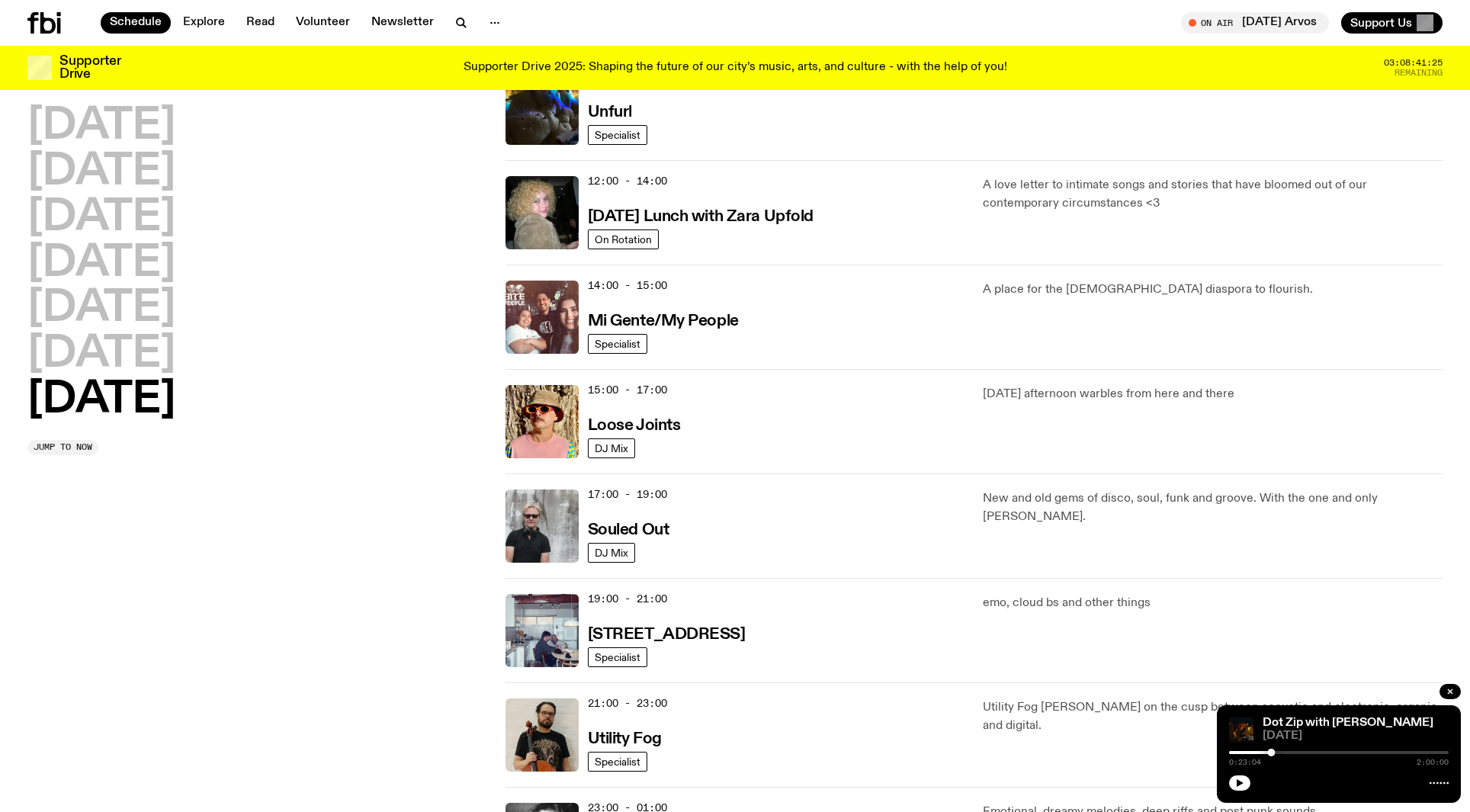
scroll to position [597, 0]
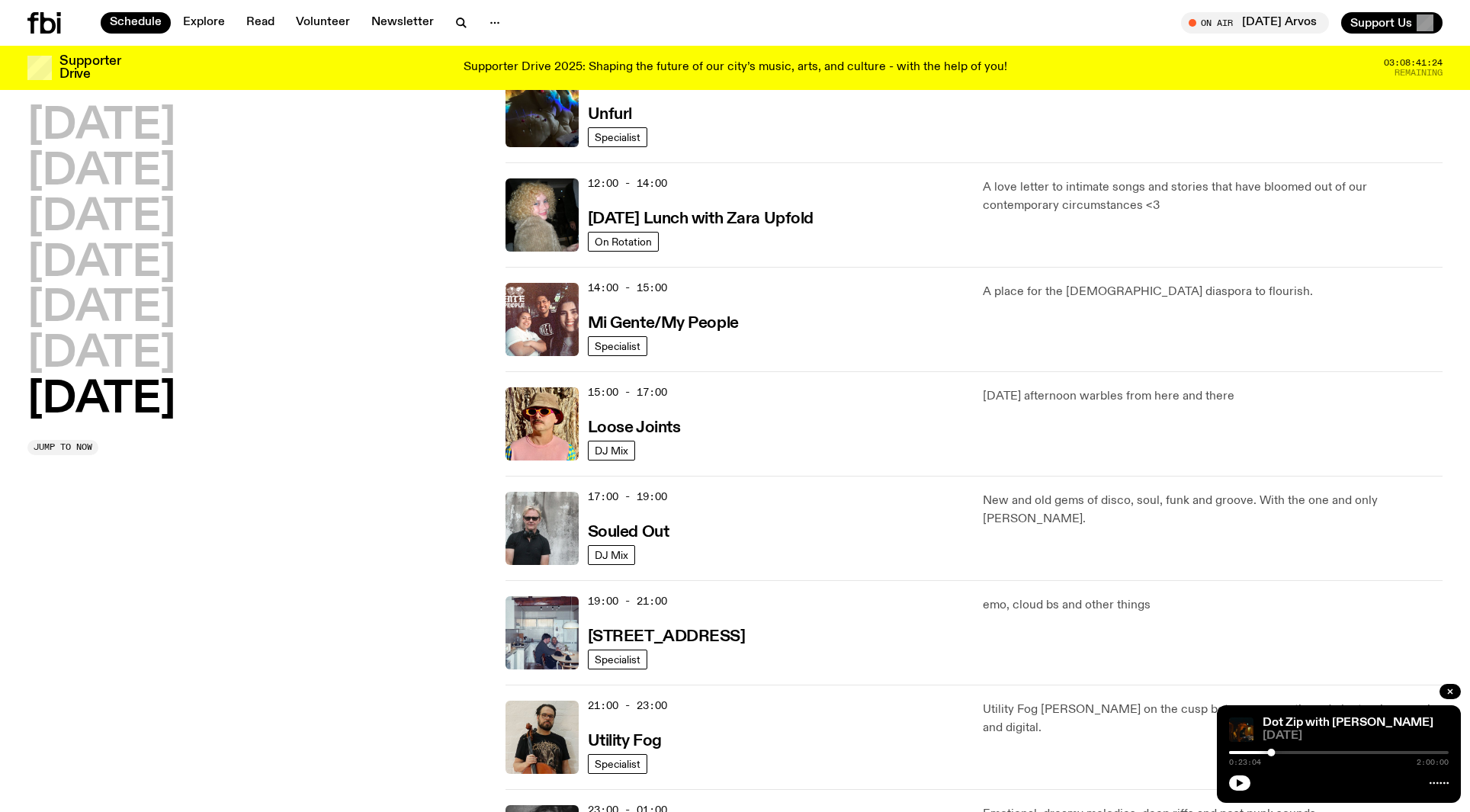
click at [171, 297] on div "[DATE] [DATE] [DATE] [DATE] [DATE] [DATE] [DATE]" at bounding box center [257, 264] width 460 height 317
click at [161, 273] on h2 "[DATE]" at bounding box center [101, 264] width 148 height 42
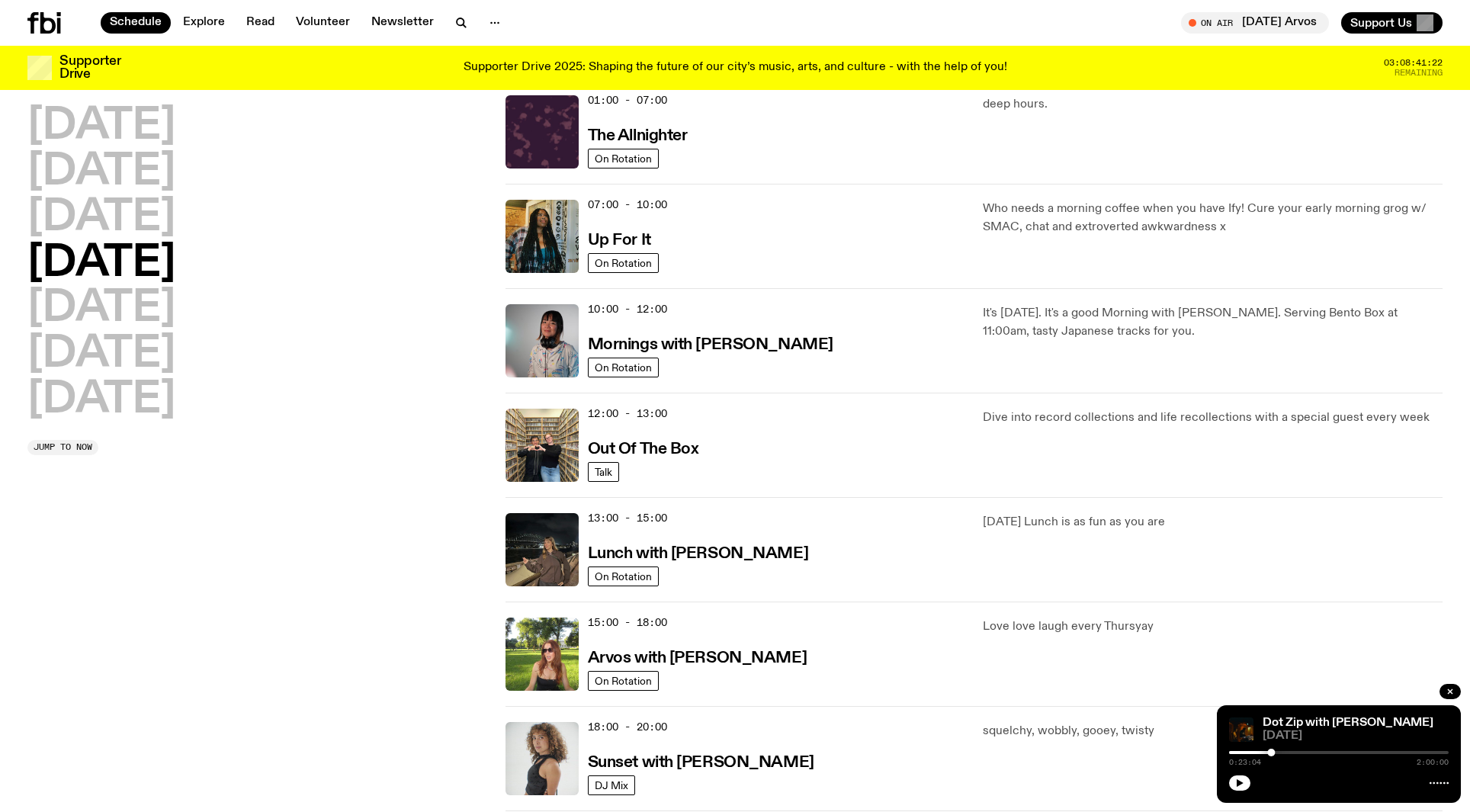
scroll to position [42, 0]
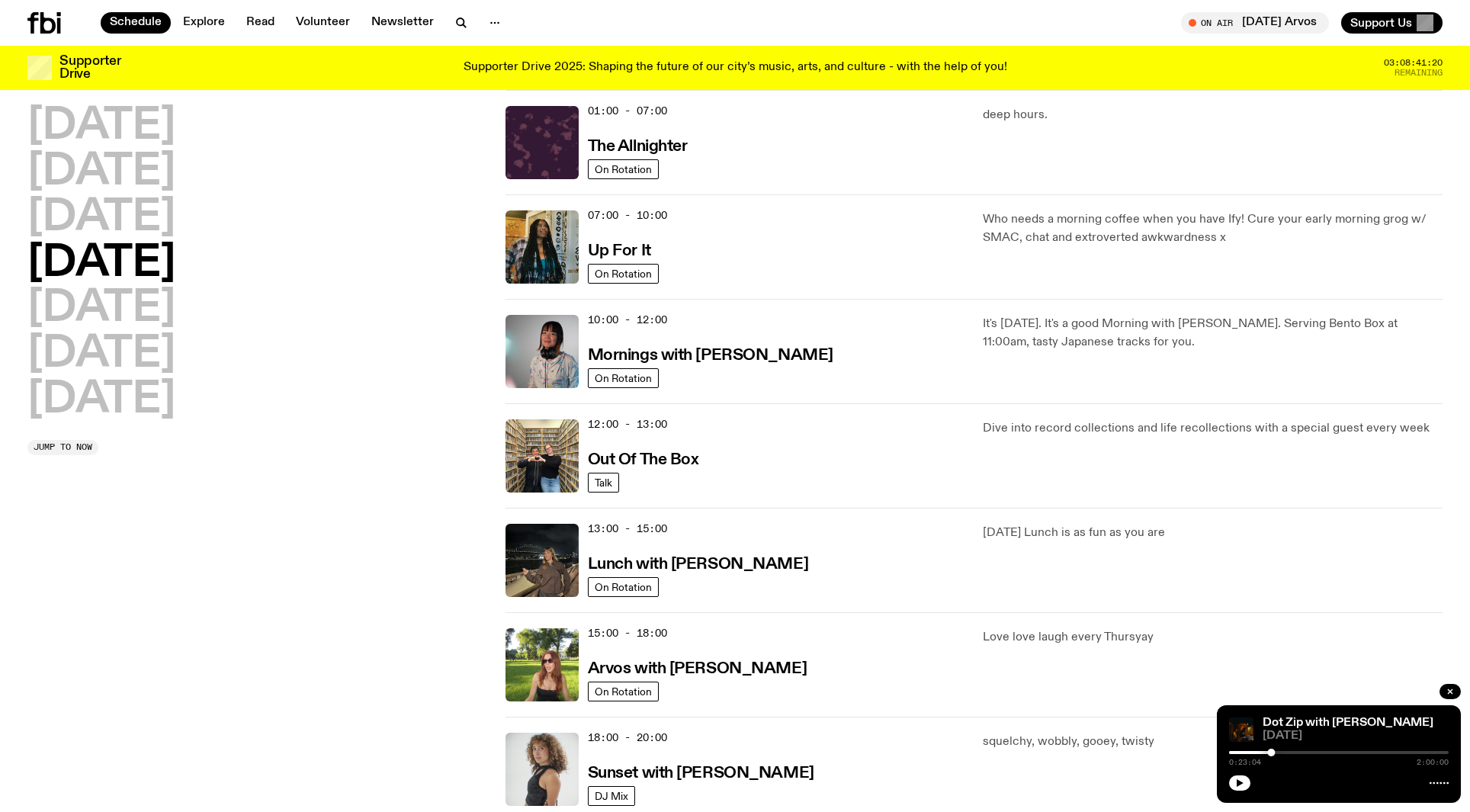
drag, startPoint x: 160, startPoint y: 242, endPoint x: 335, endPoint y: 333, distance: 197.2
click at [335, 333] on div "[DATE] [DATE] [DATE] [DATE] [DATE] [DATE] [DATE]" at bounding box center [257, 264] width 460 height 317
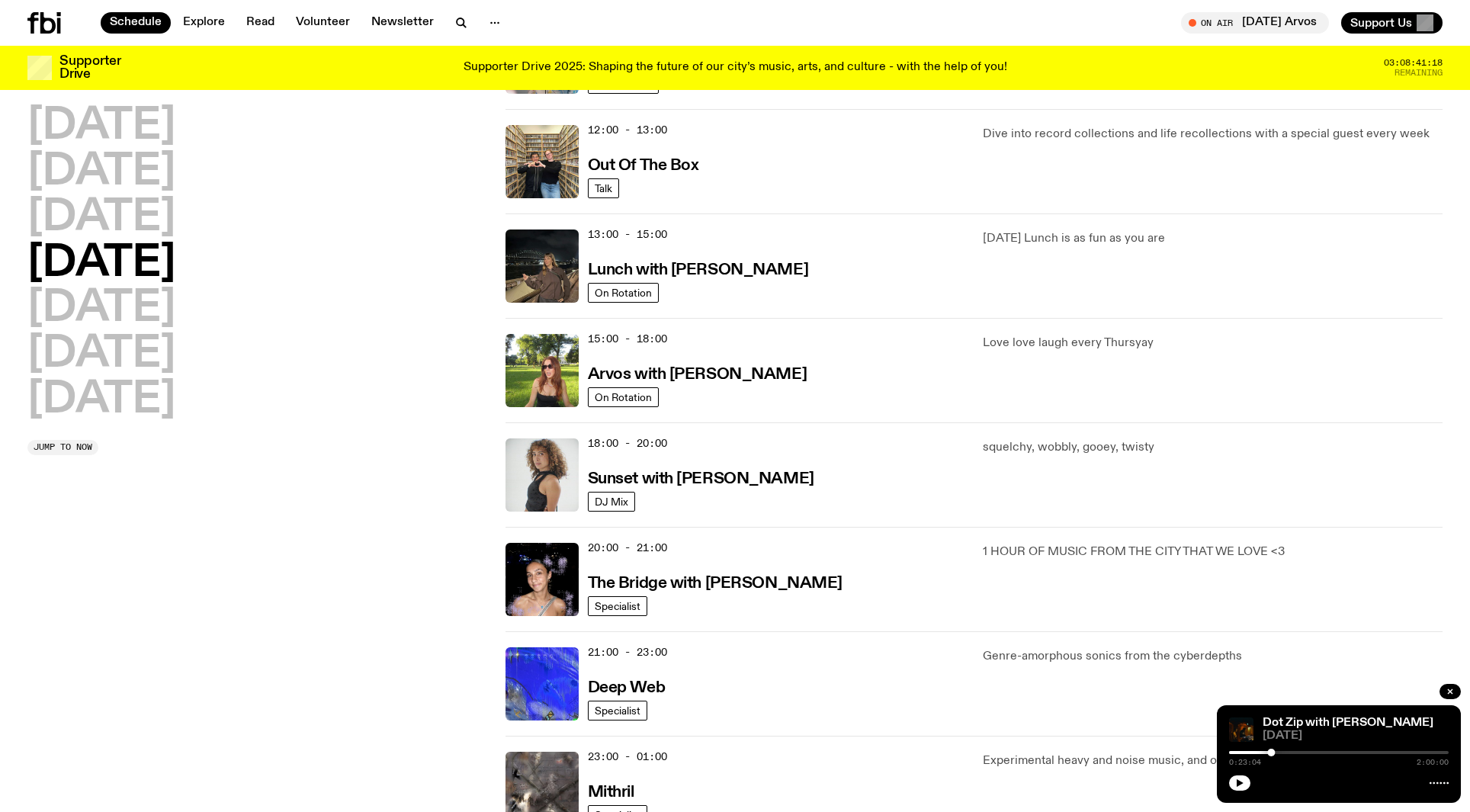
scroll to position [417, 0]
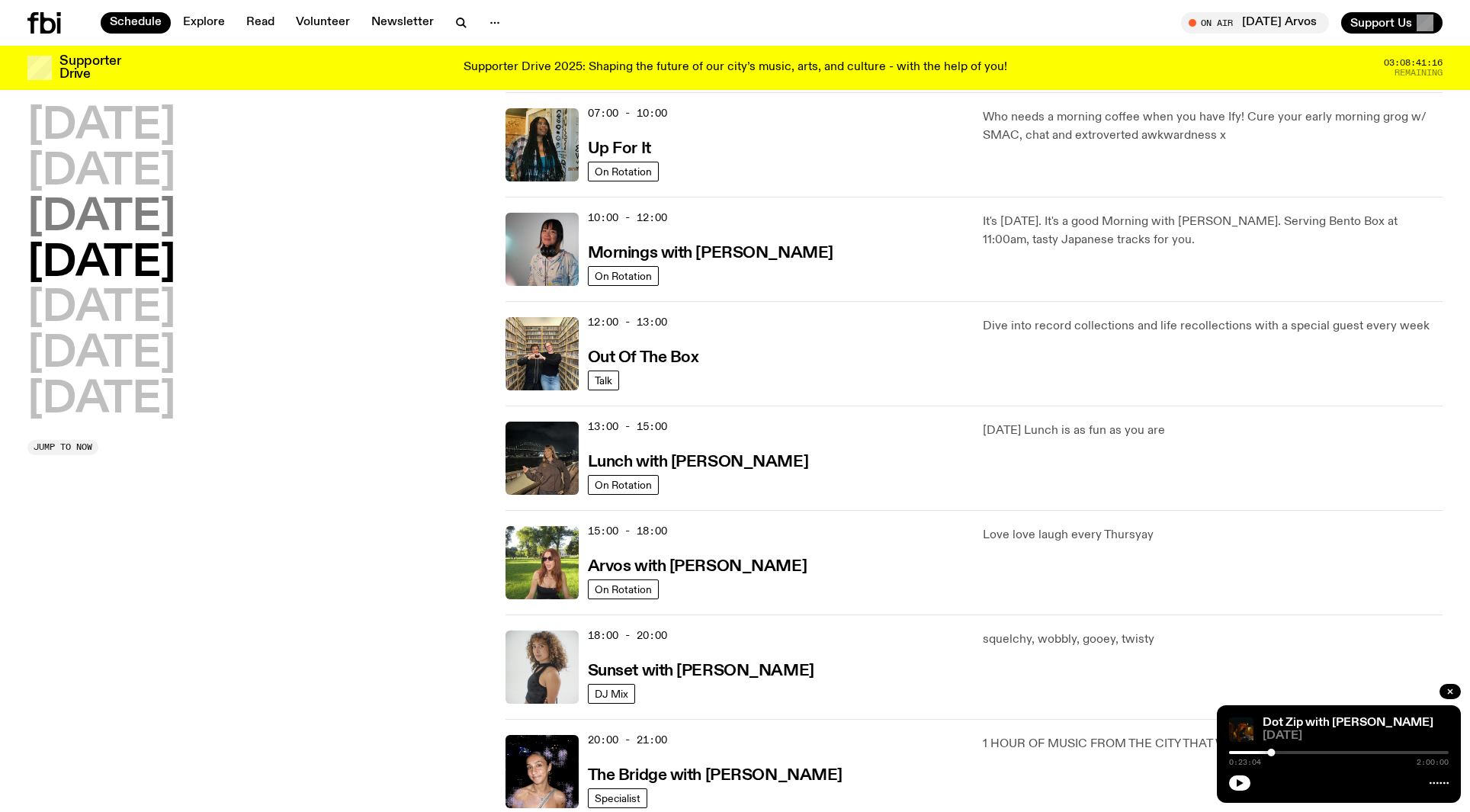
click at [175, 221] on h2 "[DATE]" at bounding box center [101, 218] width 148 height 42
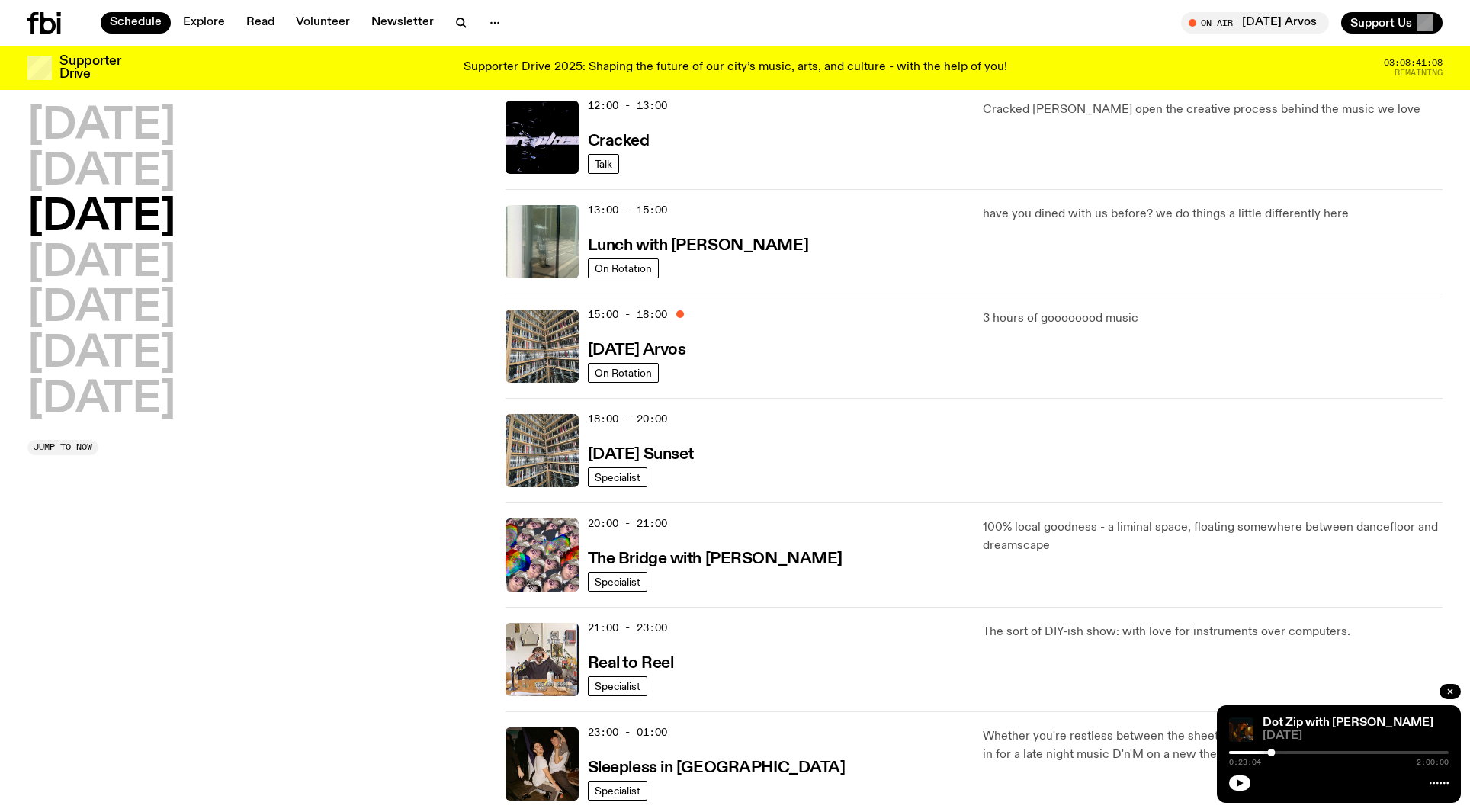
scroll to position [48, 0]
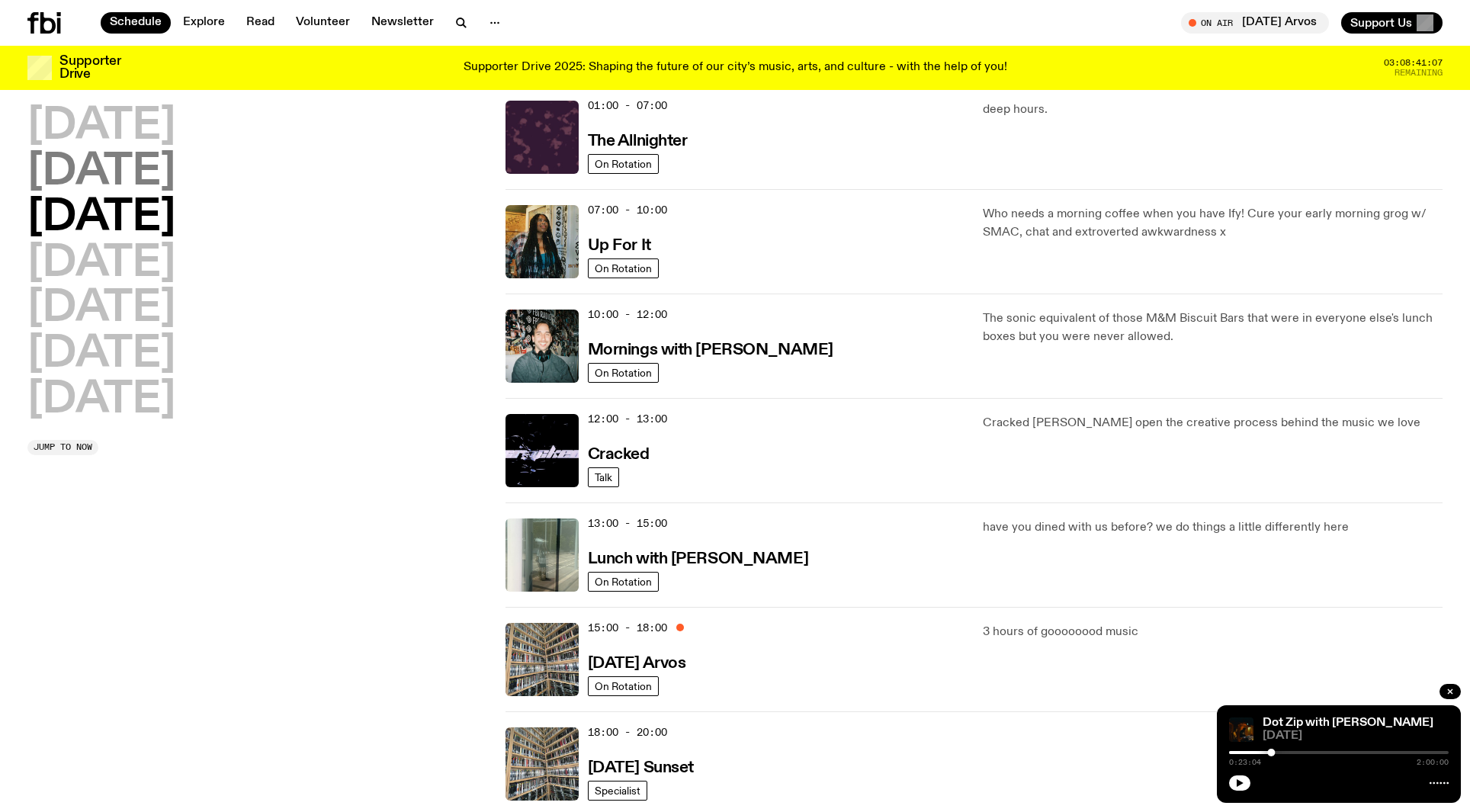
click at [164, 179] on h2 "[DATE]" at bounding box center [101, 172] width 148 height 42
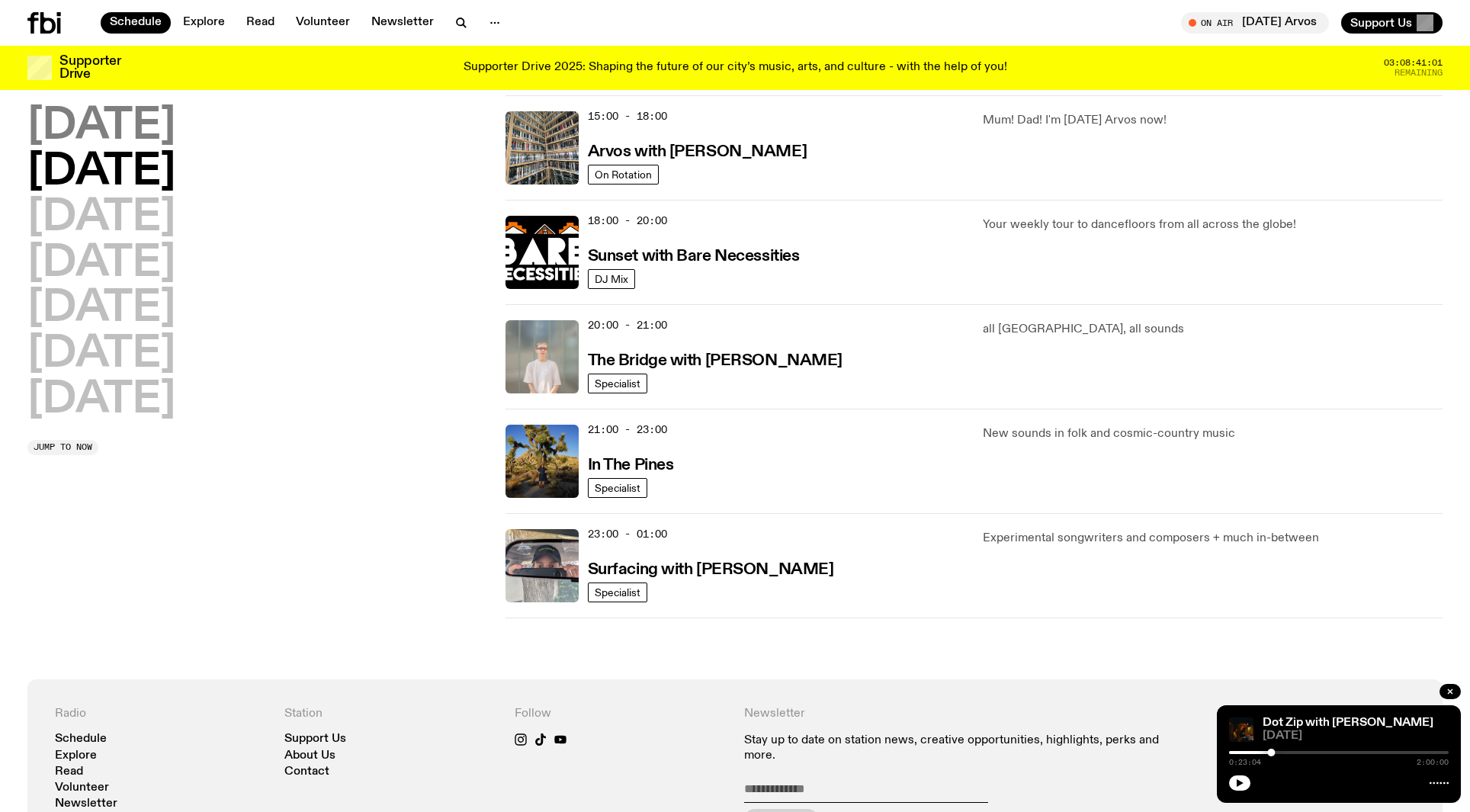
click at [162, 135] on h2 "[DATE]" at bounding box center [101, 126] width 148 height 42
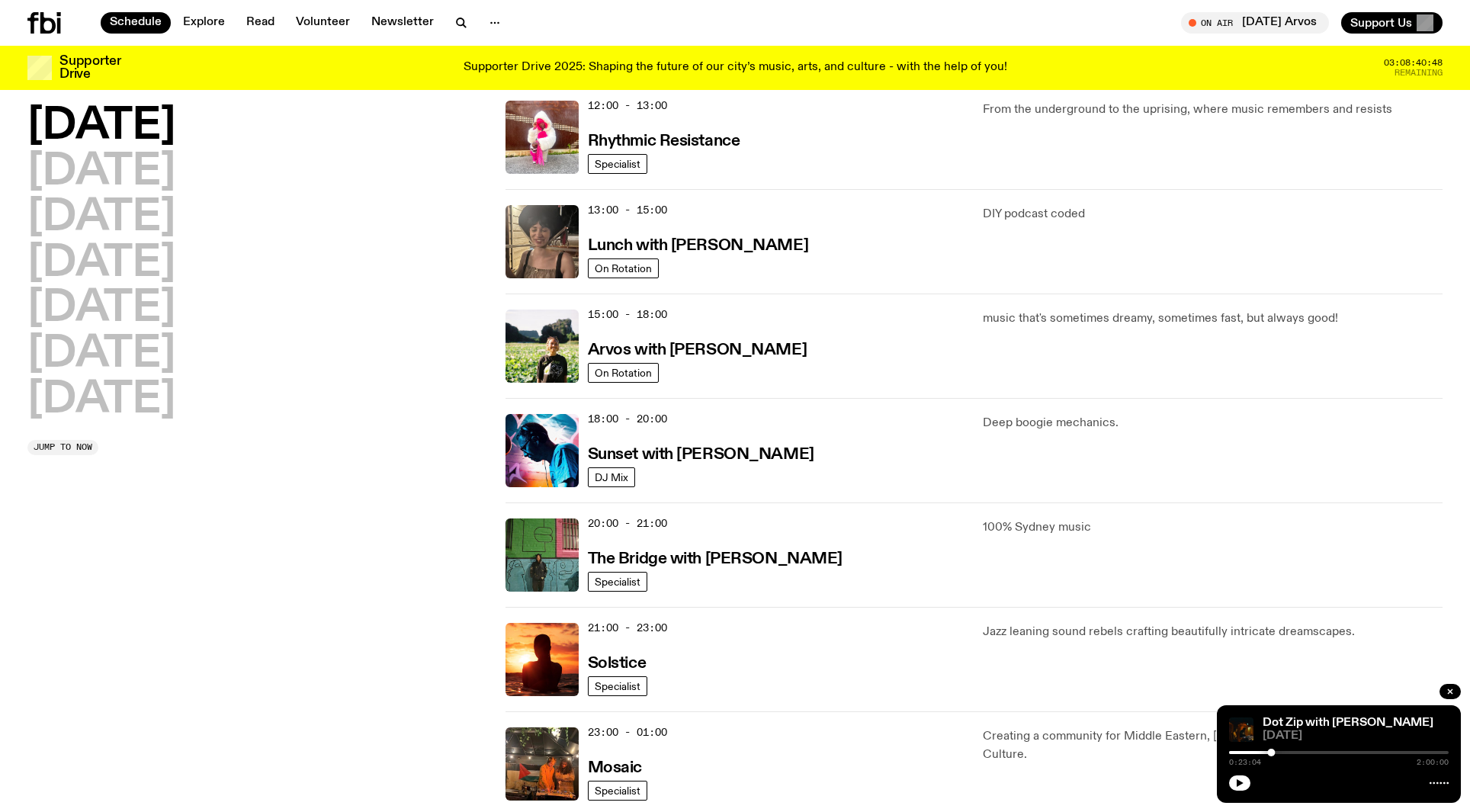
scroll to position [361, 0]
click at [122, 352] on h2 "[DATE]" at bounding box center [101, 354] width 148 height 42
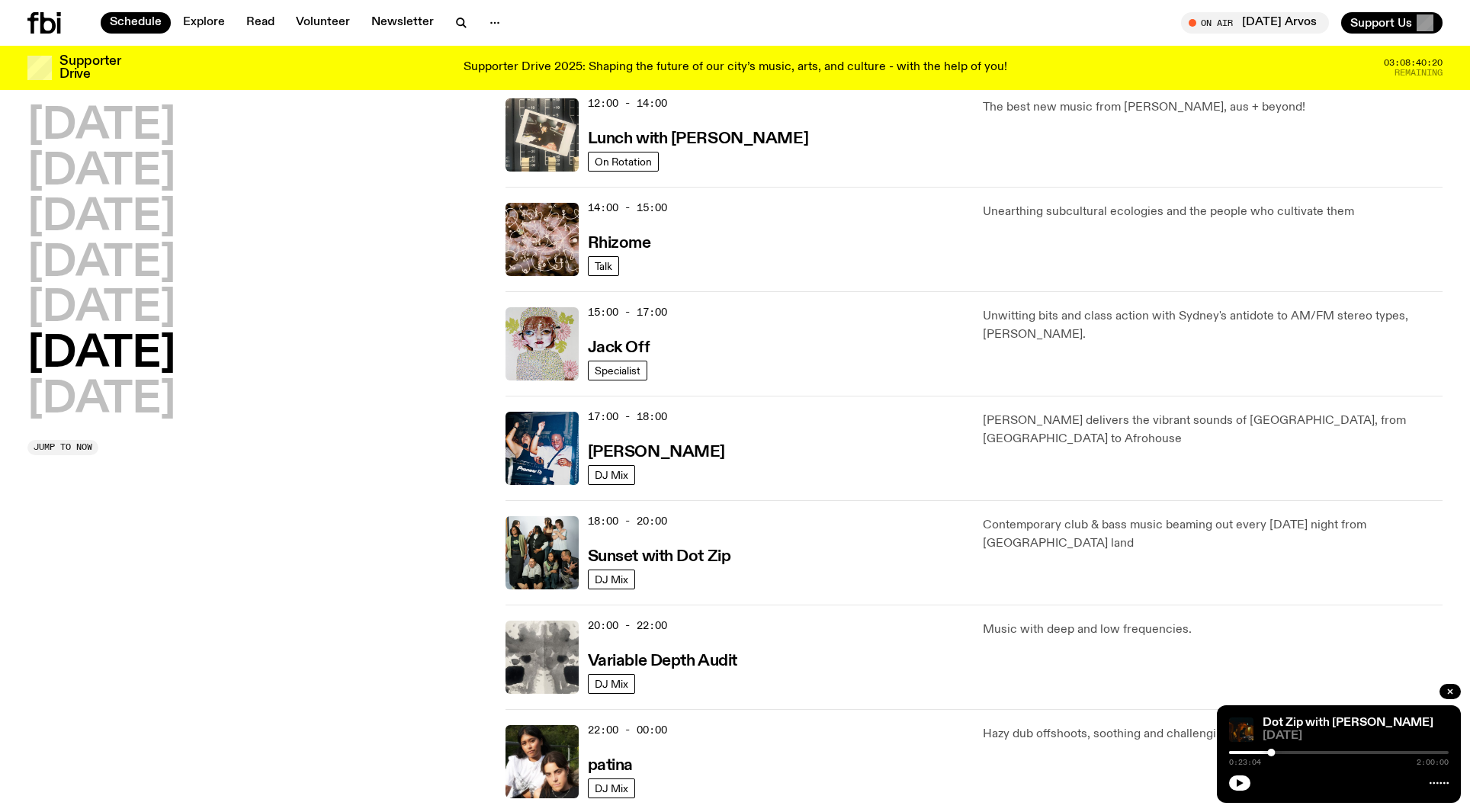
scroll to position [582, 0]
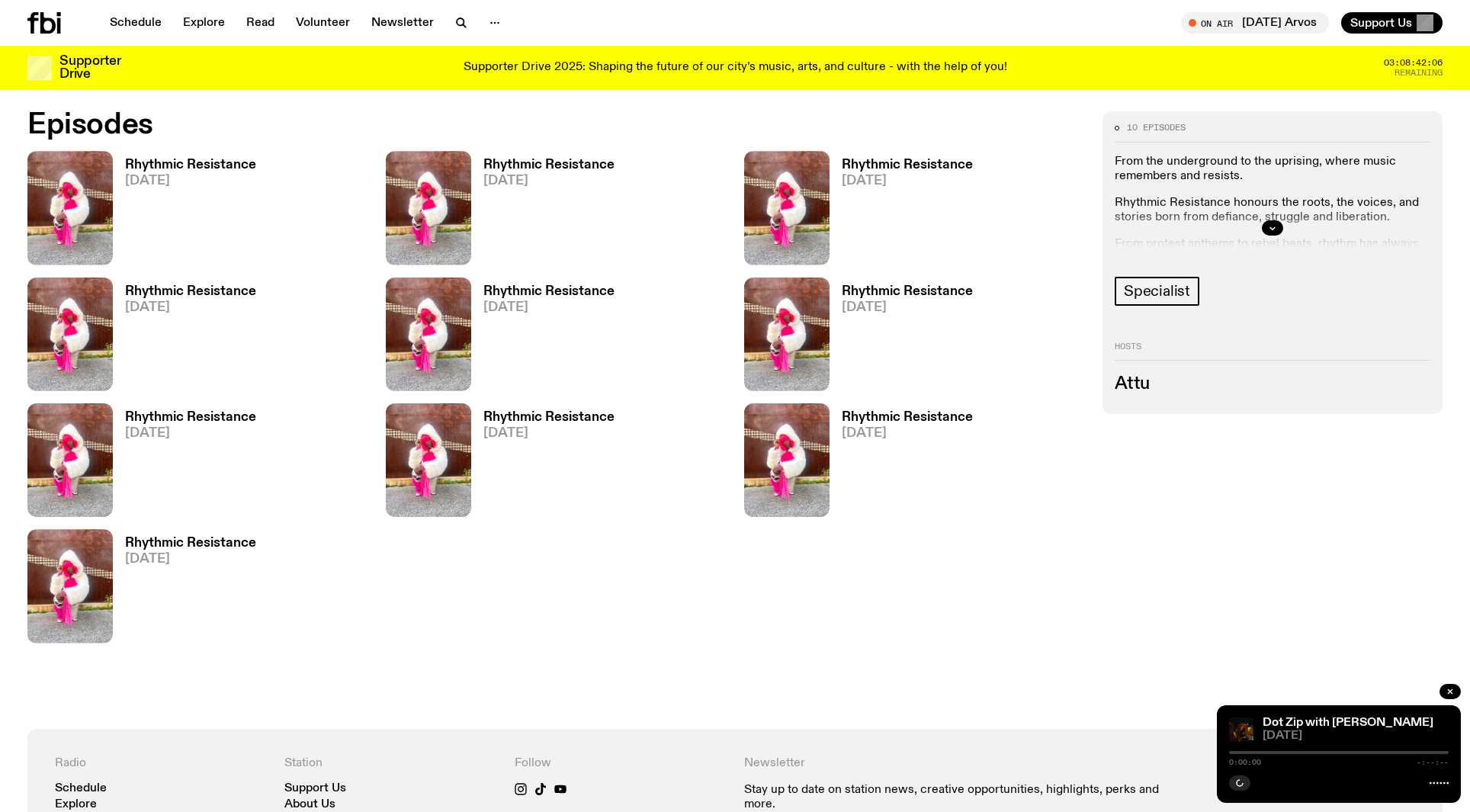
scroll to position [1107, 0]
